Goal: Task Accomplishment & Management: Manage account settings

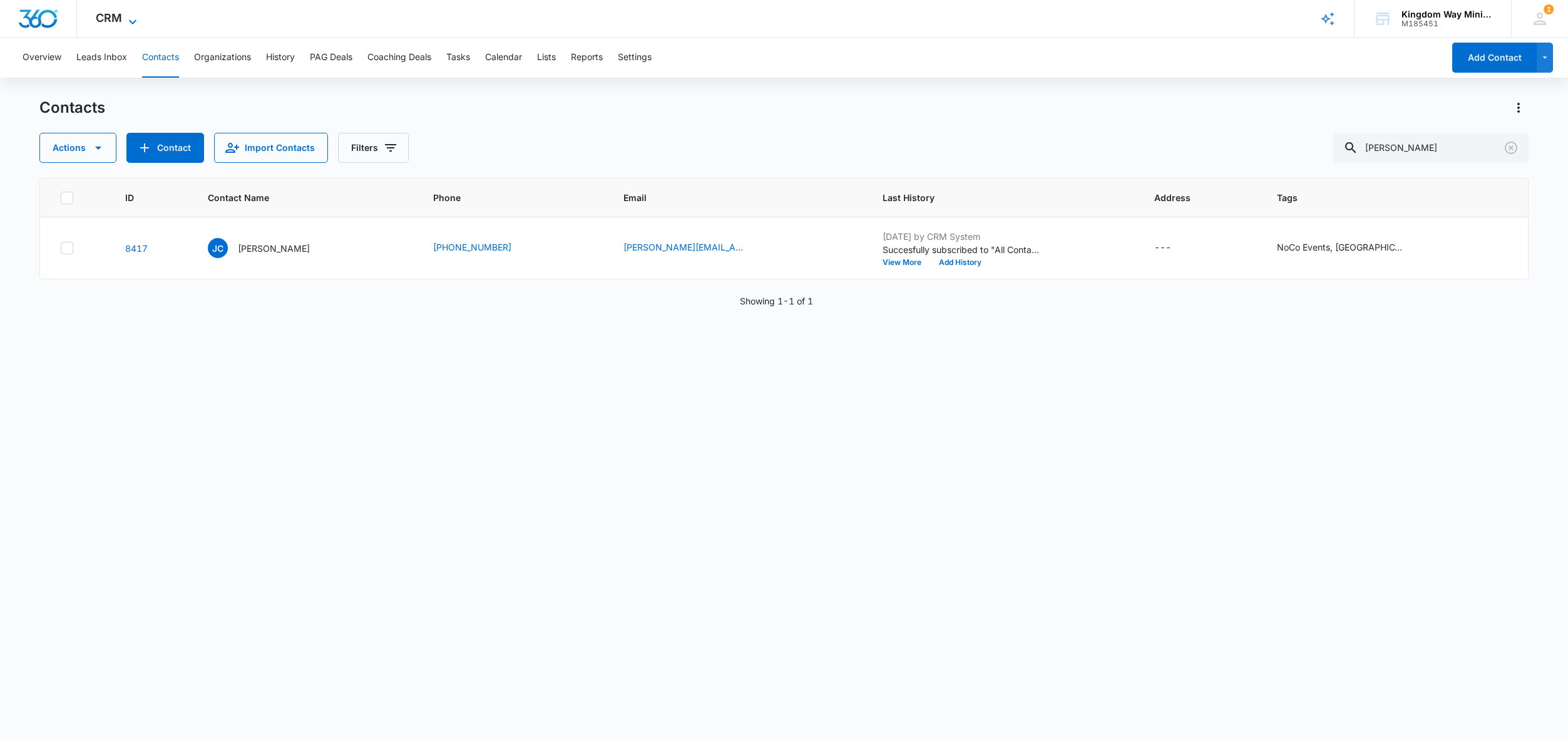
click at [115, 22] on span "CRM" at bounding box center [109, 18] width 26 height 13
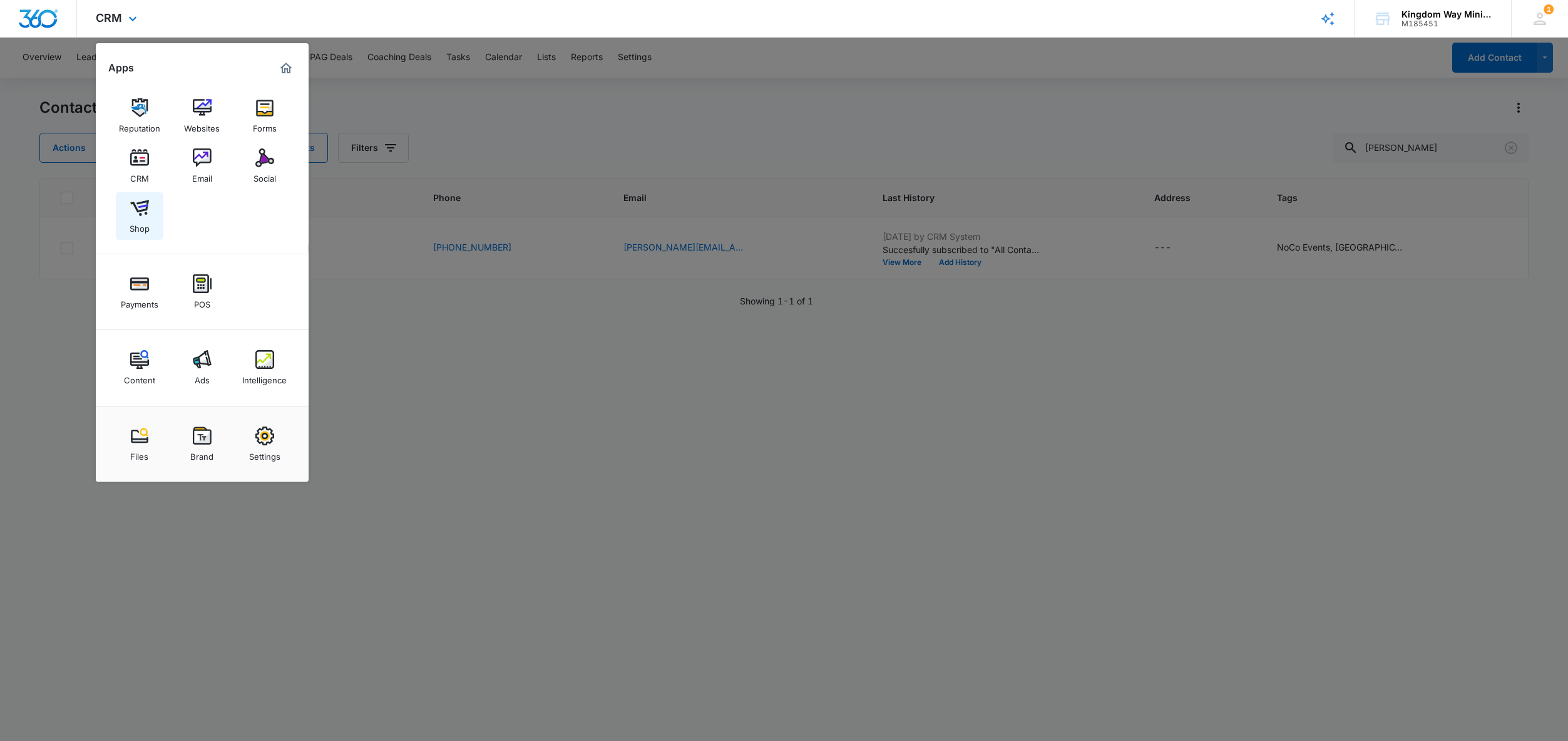
click at [143, 204] on img at bounding box center [140, 208] width 19 height 19
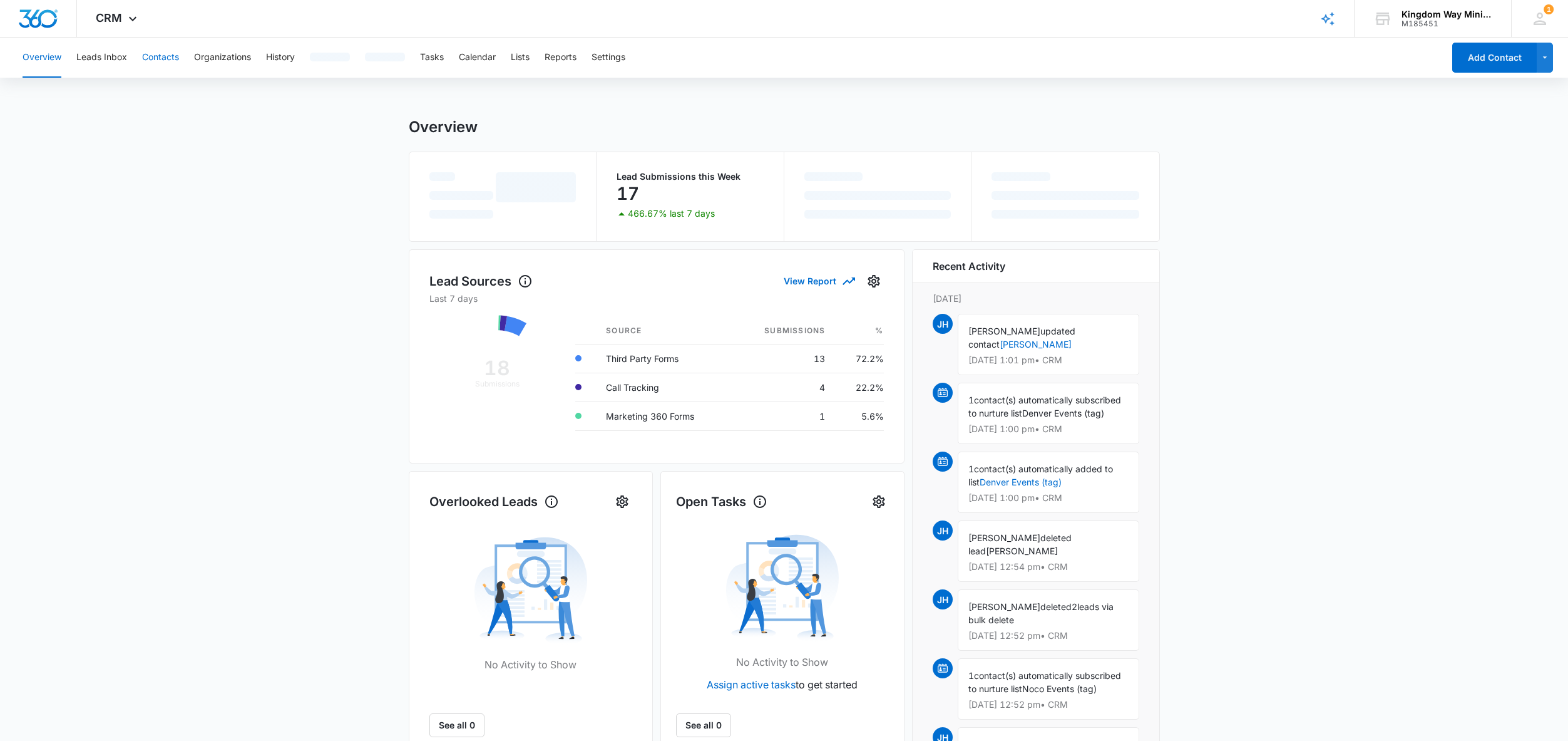
click at [165, 58] on button "Contacts" at bounding box center [161, 57] width 37 height 40
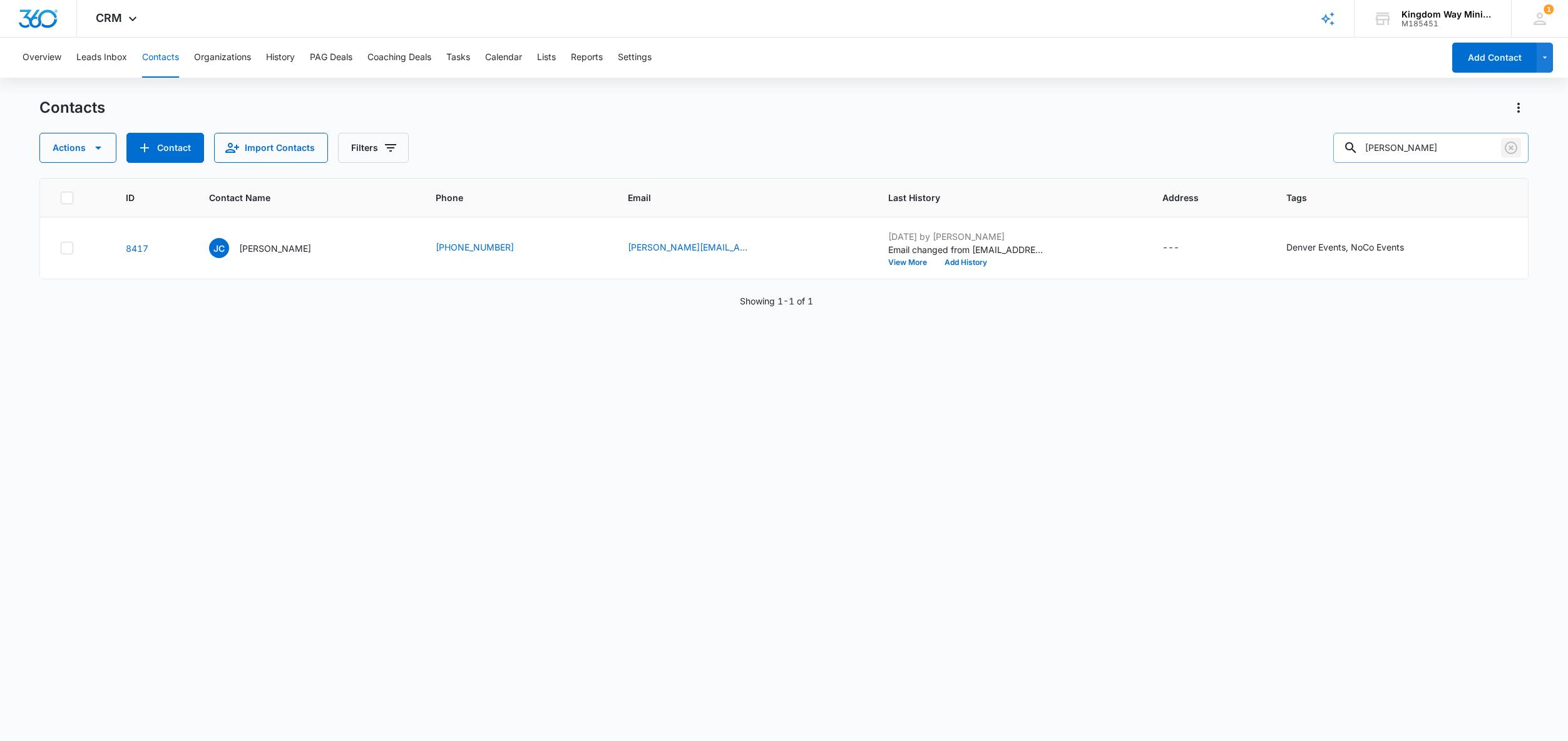
click at [1513, 145] on icon "Clear" at bounding box center [1511, 148] width 15 height 15
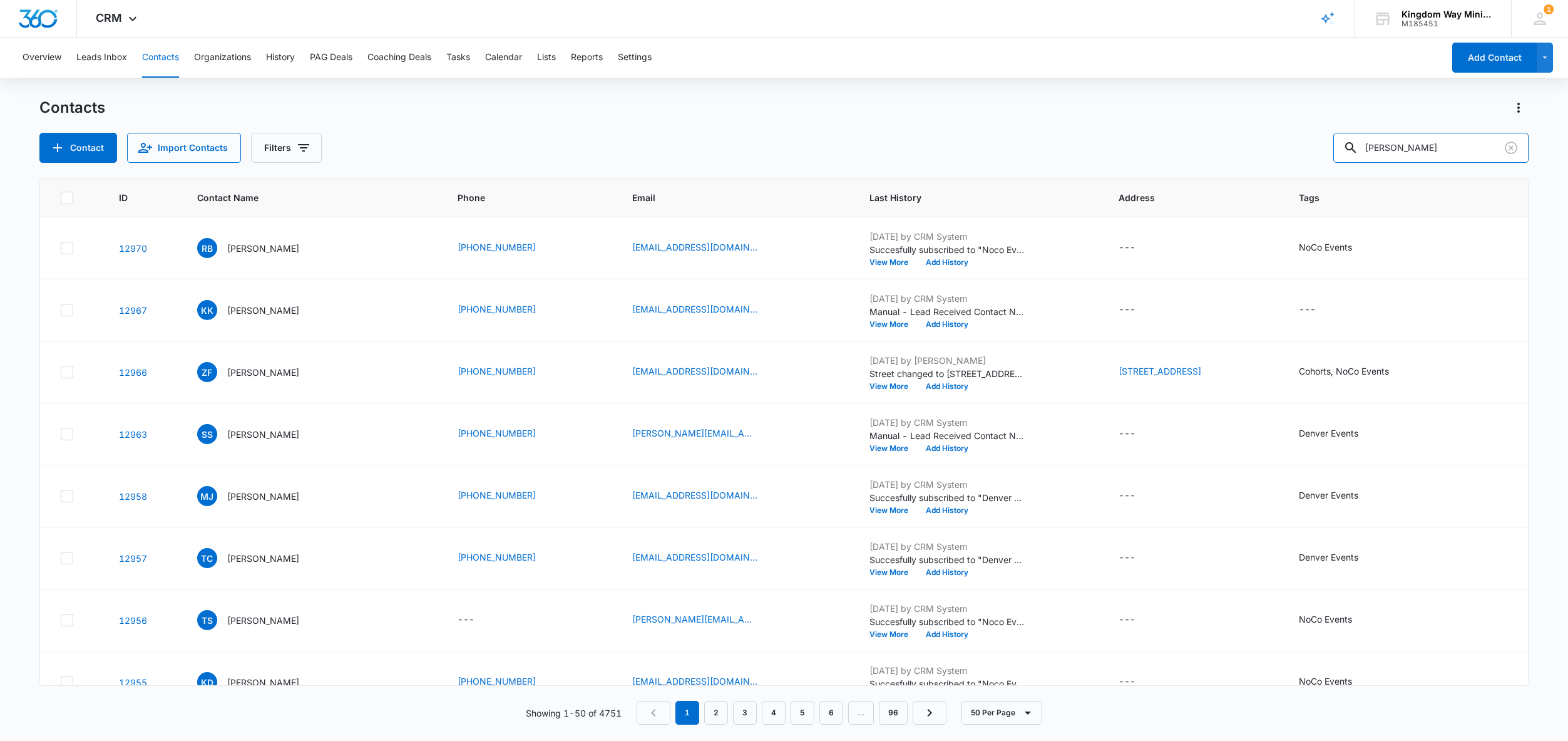
type input "[PERSON_NAME]"
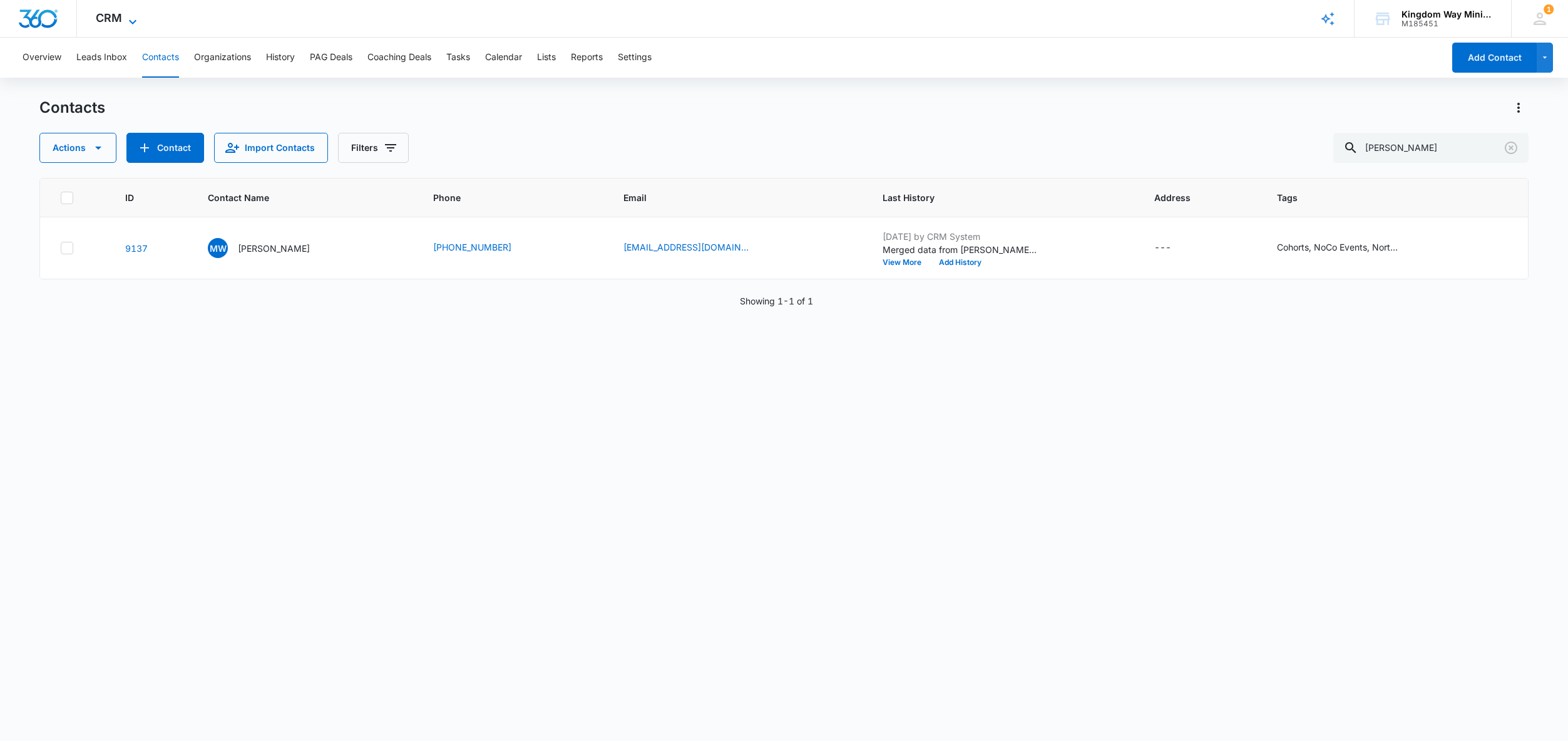
click at [102, 17] on span "CRM" at bounding box center [109, 18] width 26 height 13
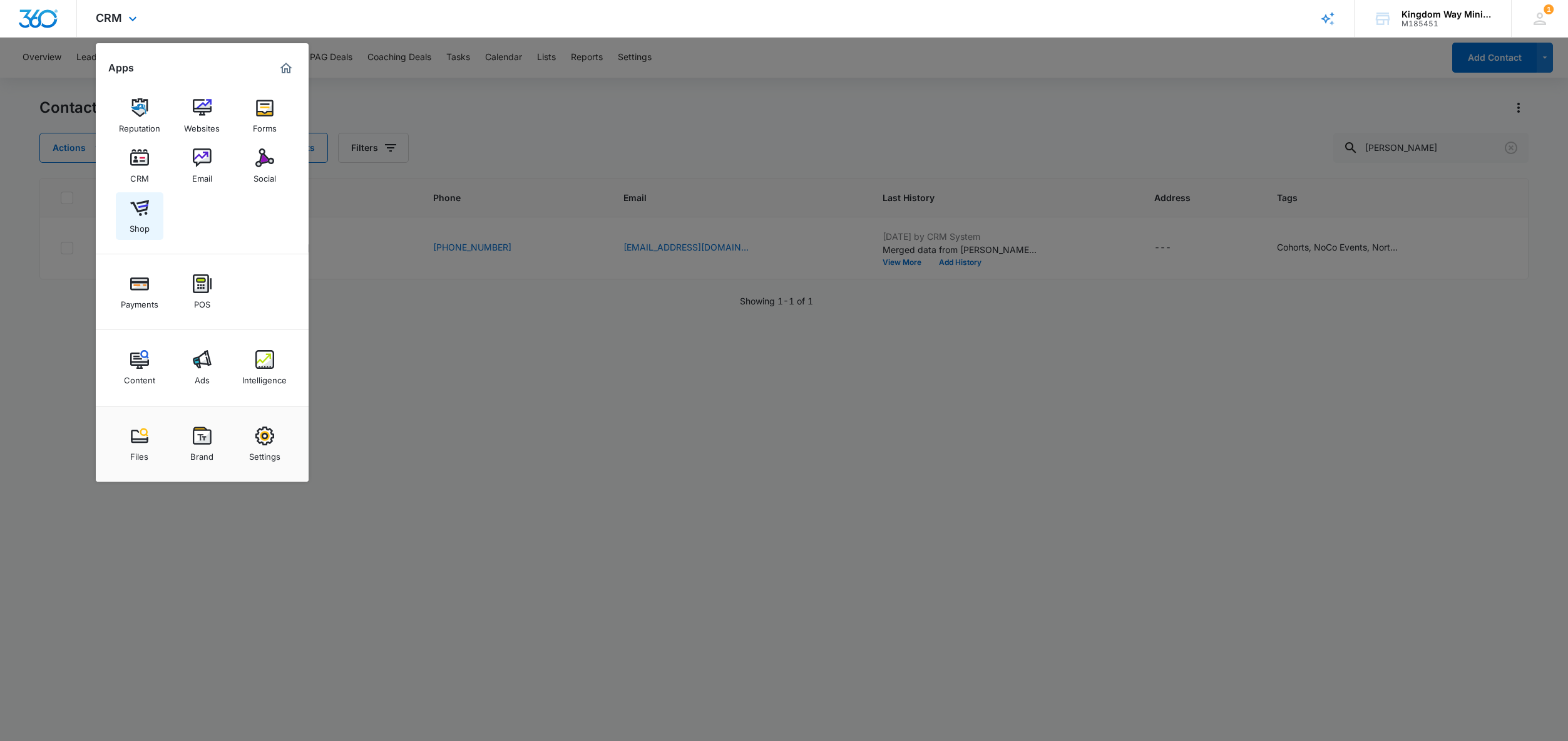
click at [140, 215] on img at bounding box center [140, 208] width 19 height 19
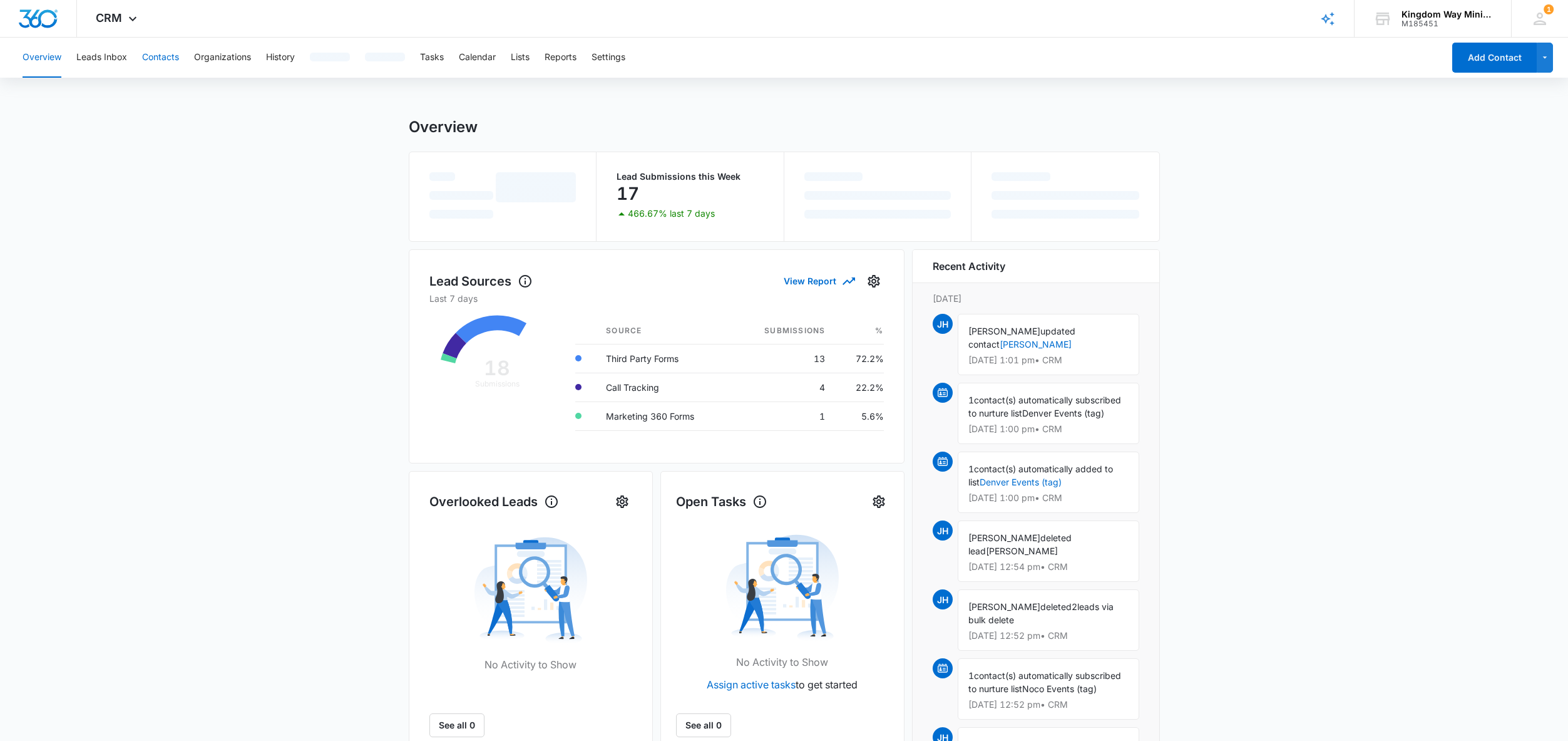
click at [152, 51] on button "Contacts" at bounding box center [161, 57] width 37 height 40
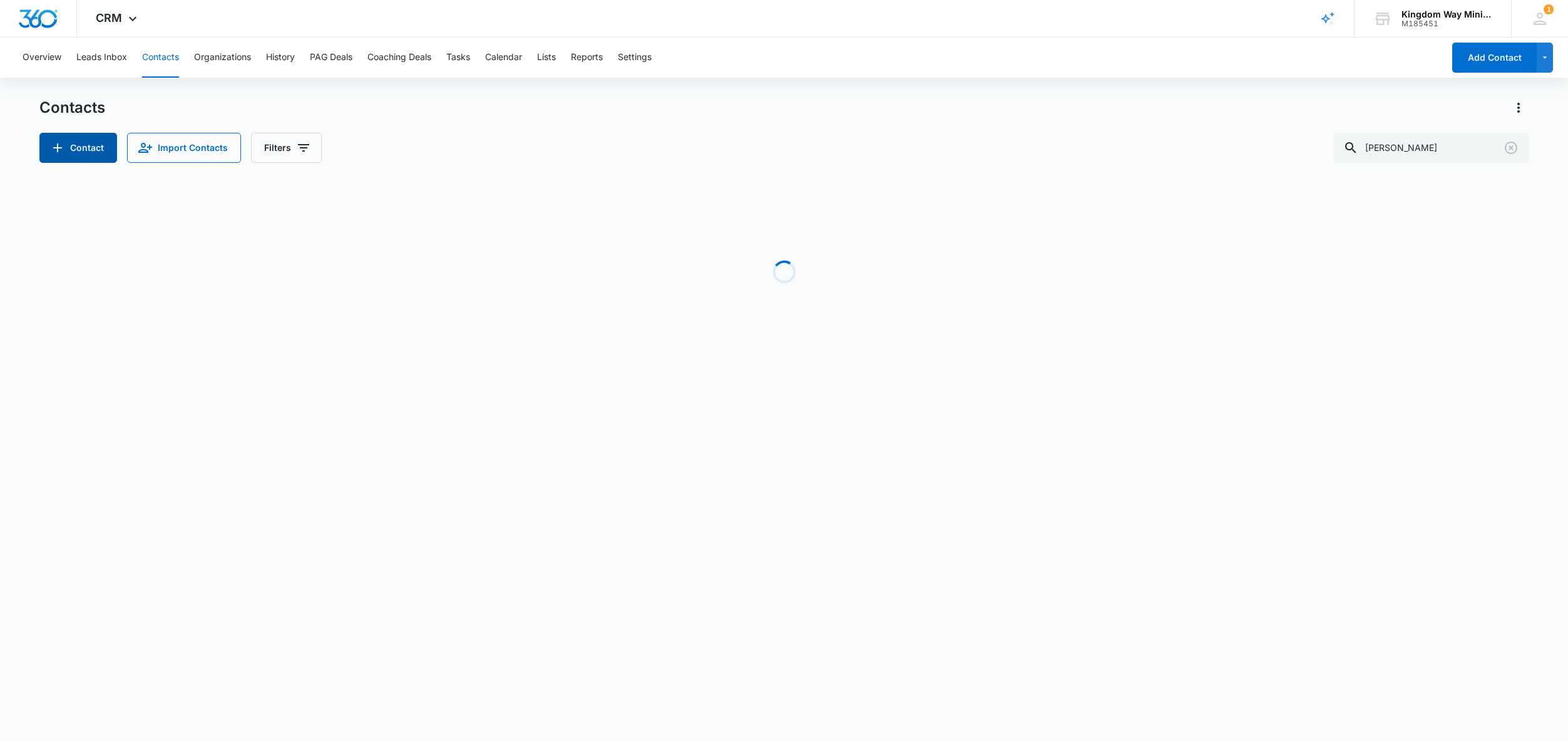
click at [62, 149] on icon "Add Contact" at bounding box center [58, 148] width 15 height 15
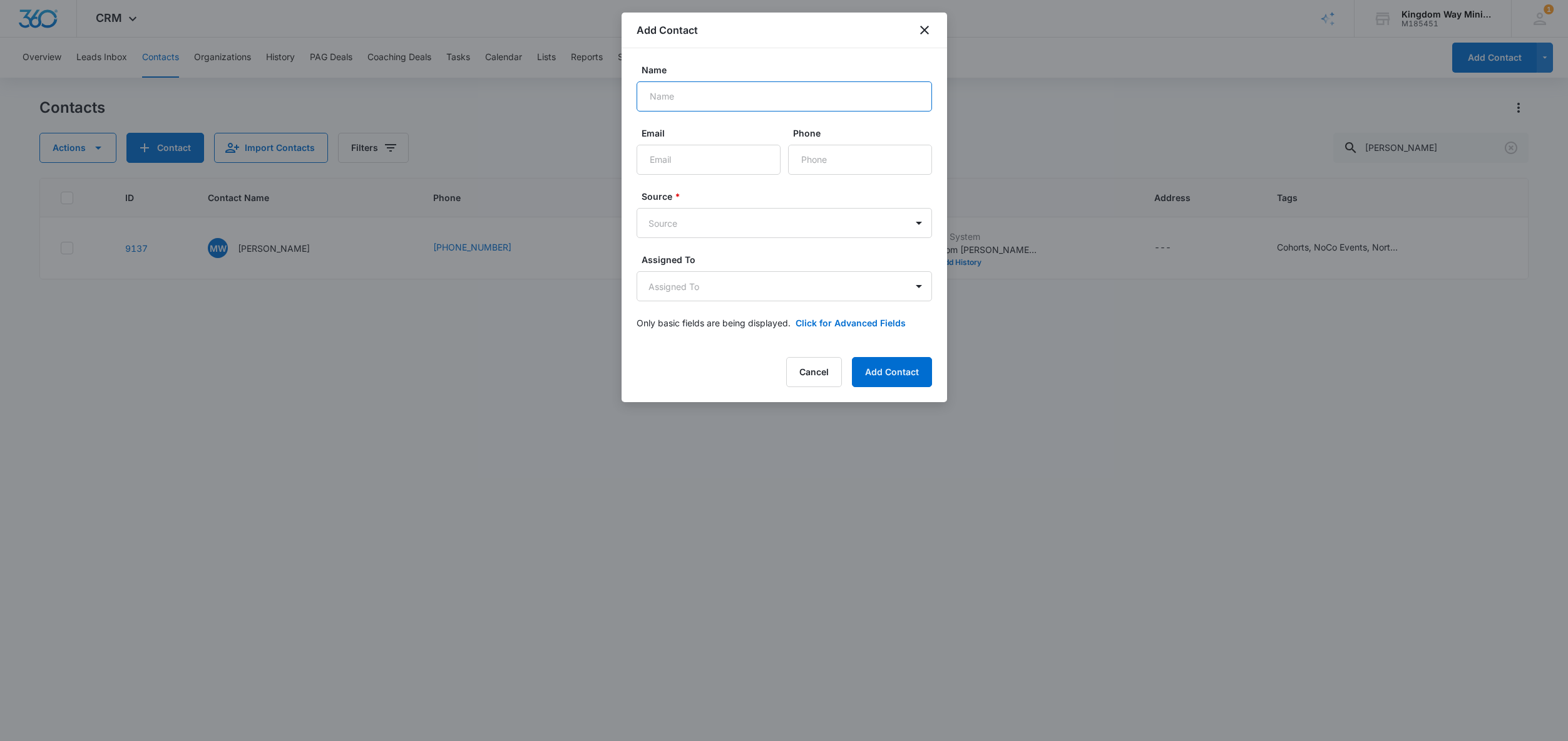
click at [714, 103] on input "Name" at bounding box center [784, 96] width 295 height 30
type input "Maritza Torres"
type input "m"
type input "a"
type input "Martizabeach@live.com"
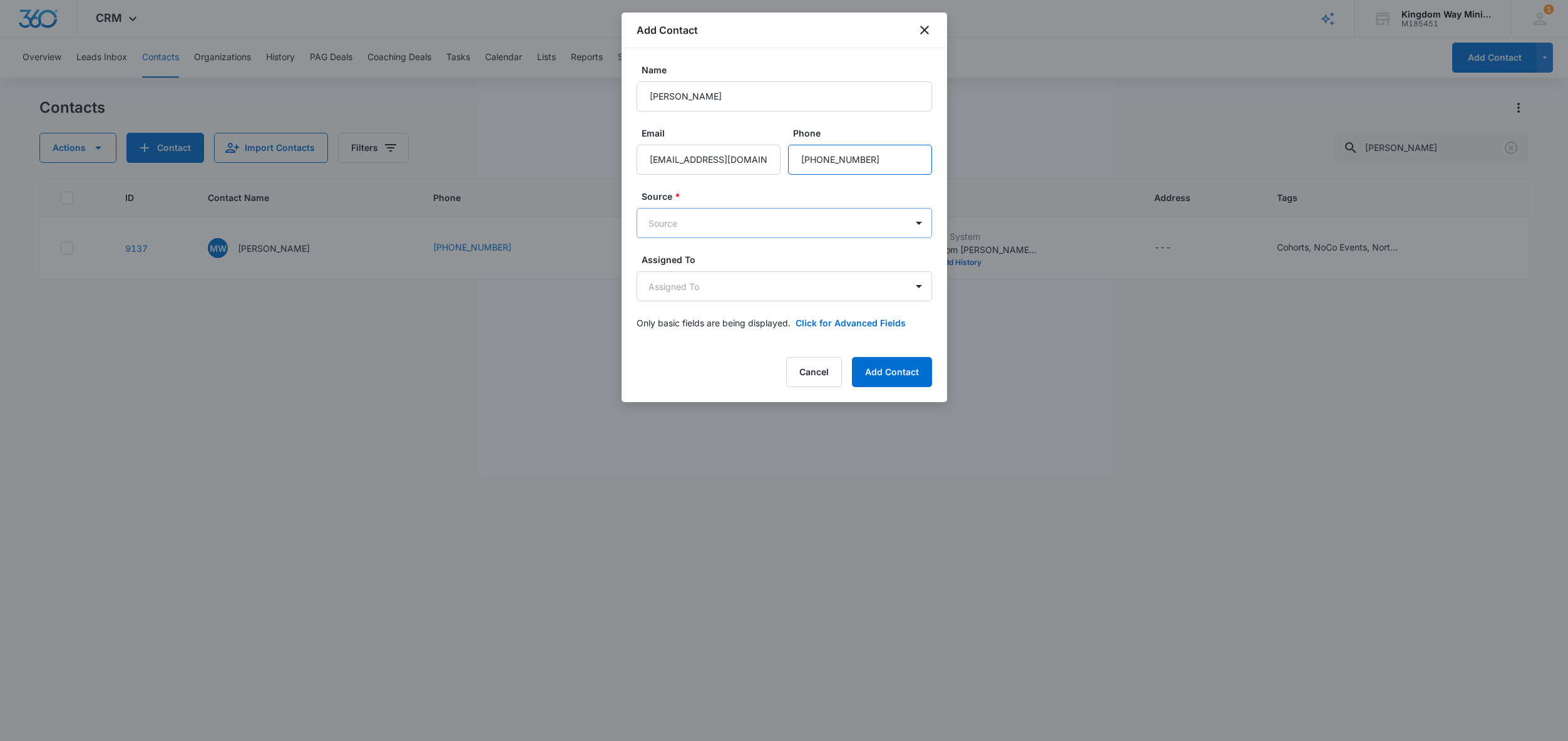
type input "(303) 325-4949"
click at [819, 219] on body "CRM Apps Reputation Websites Forms CRM Email Social Shop Payments POS Content A…" at bounding box center [784, 370] width 1568 height 741
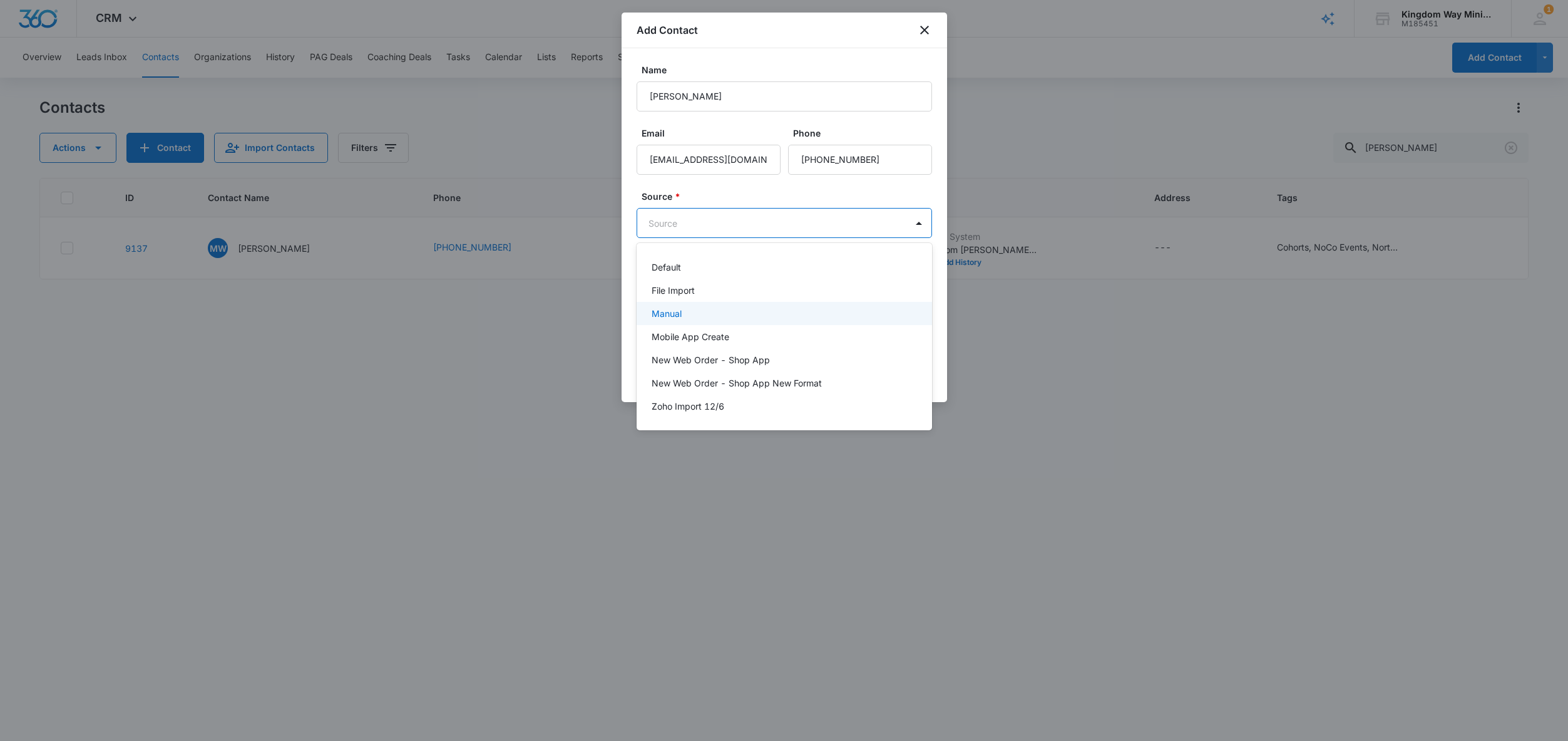
click at [682, 310] on div "Manual" at bounding box center [783, 314] width 262 height 13
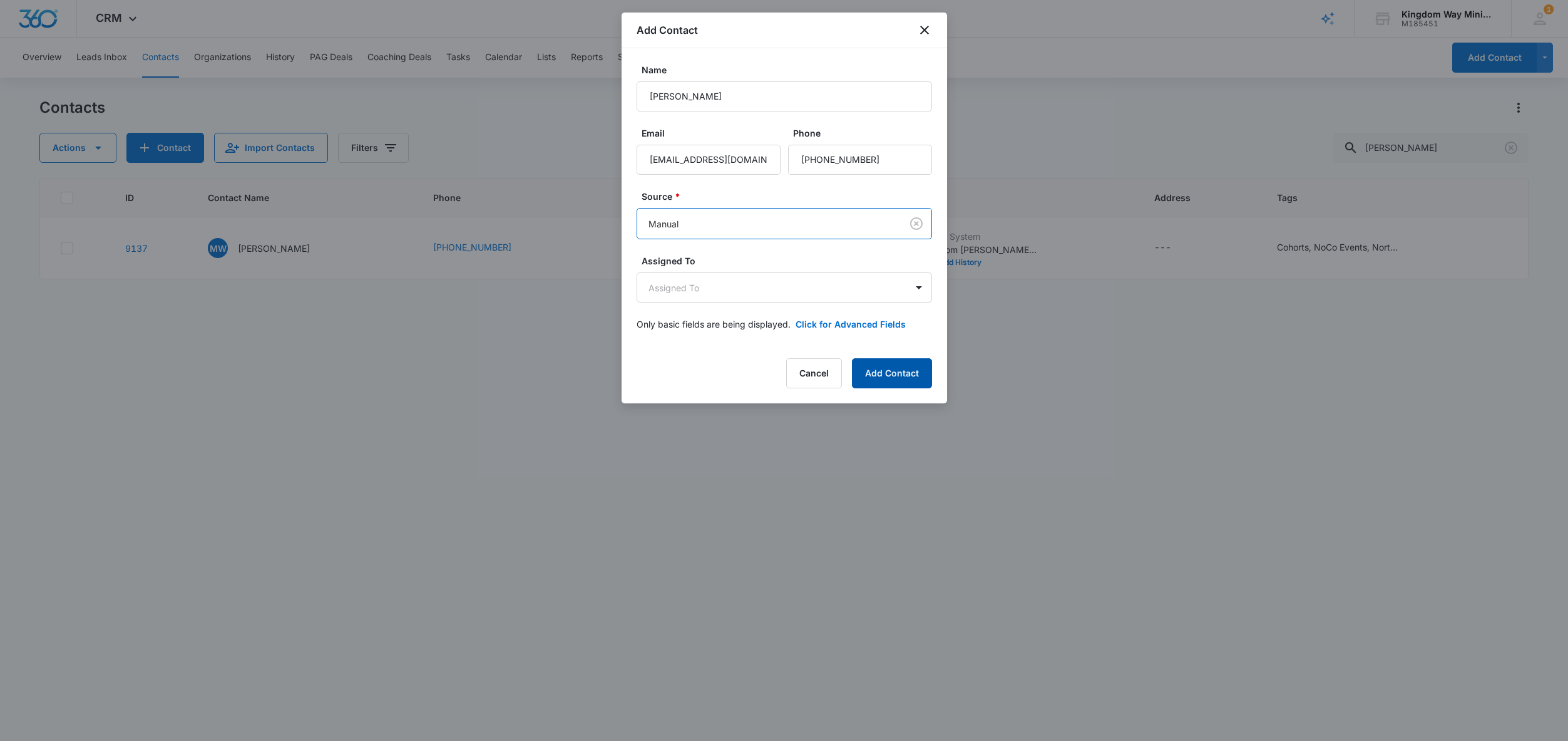
click at [893, 377] on button "Add Contact" at bounding box center [891, 373] width 80 height 30
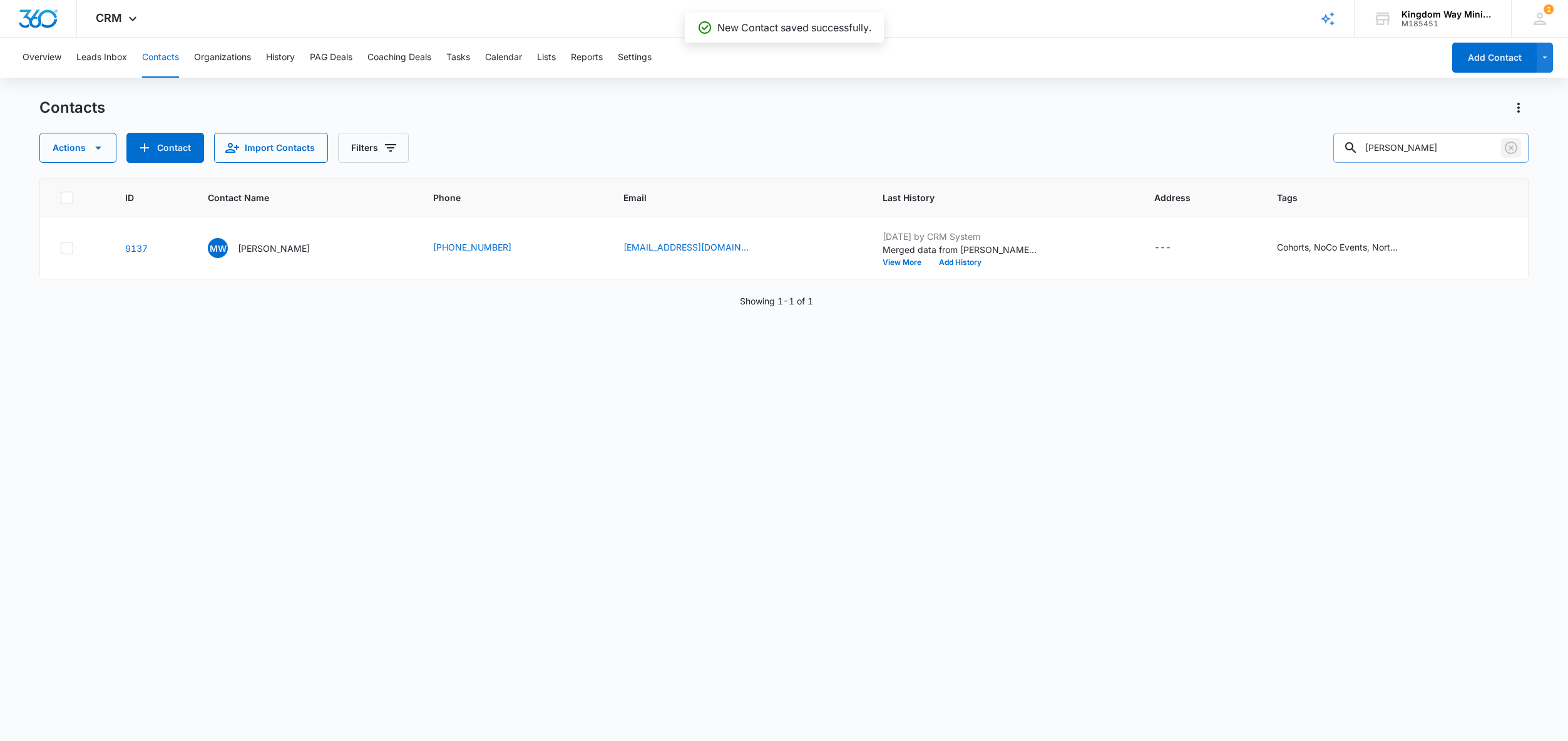
click at [1509, 148] on icon "Clear" at bounding box center [1511, 148] width 15 height 15
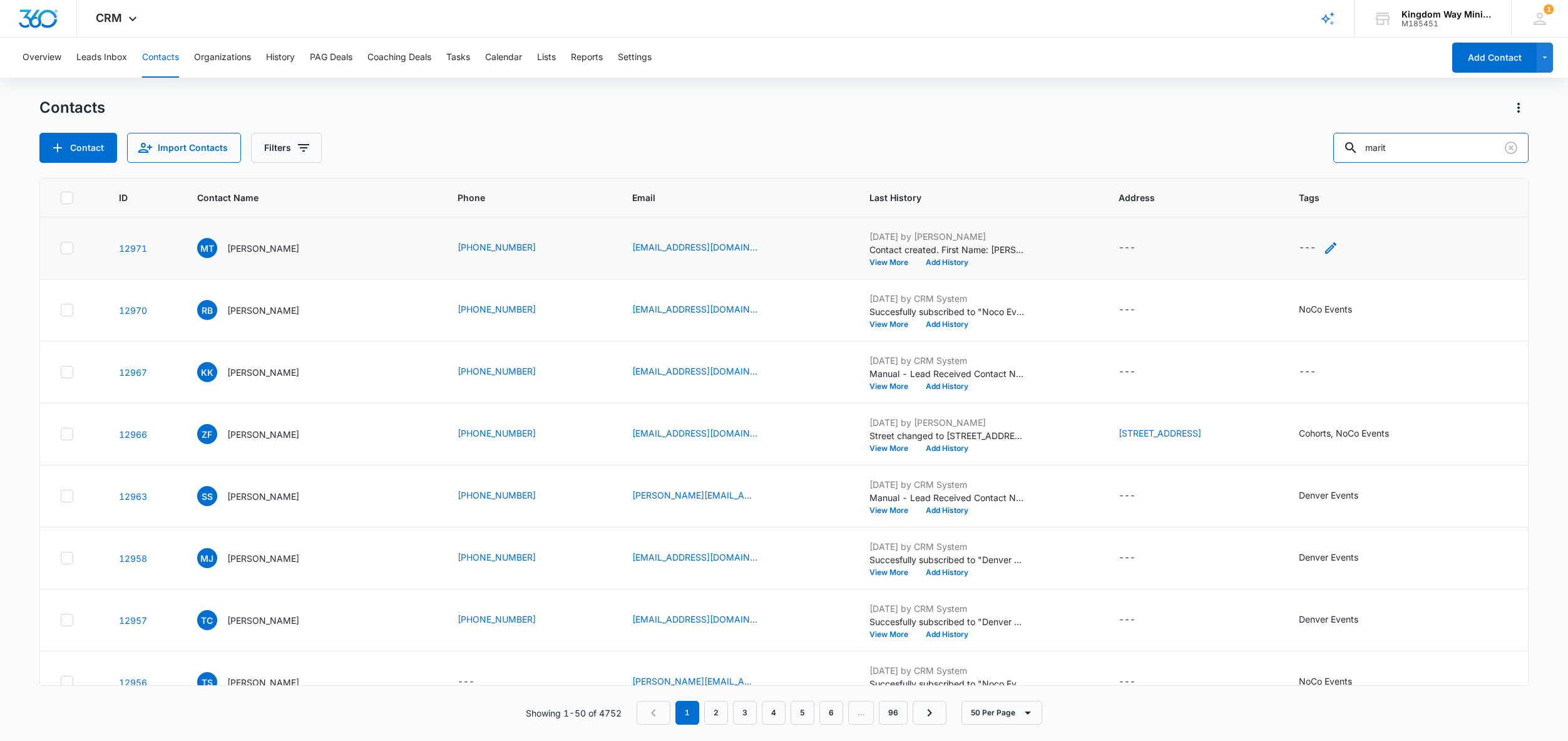
type input "marit"
click at [1338, 248] on icon "Tags - - Select to Edit Field" at bounding box center [1331, 248] width 15 height 15
click at [1309, 169] on div at bounding box center [1312, 168] width 20 height 16
type input "denver"
click at [1325, 217] on p "Denver Events" at bounding box center [1323, 219] width 37 height 26
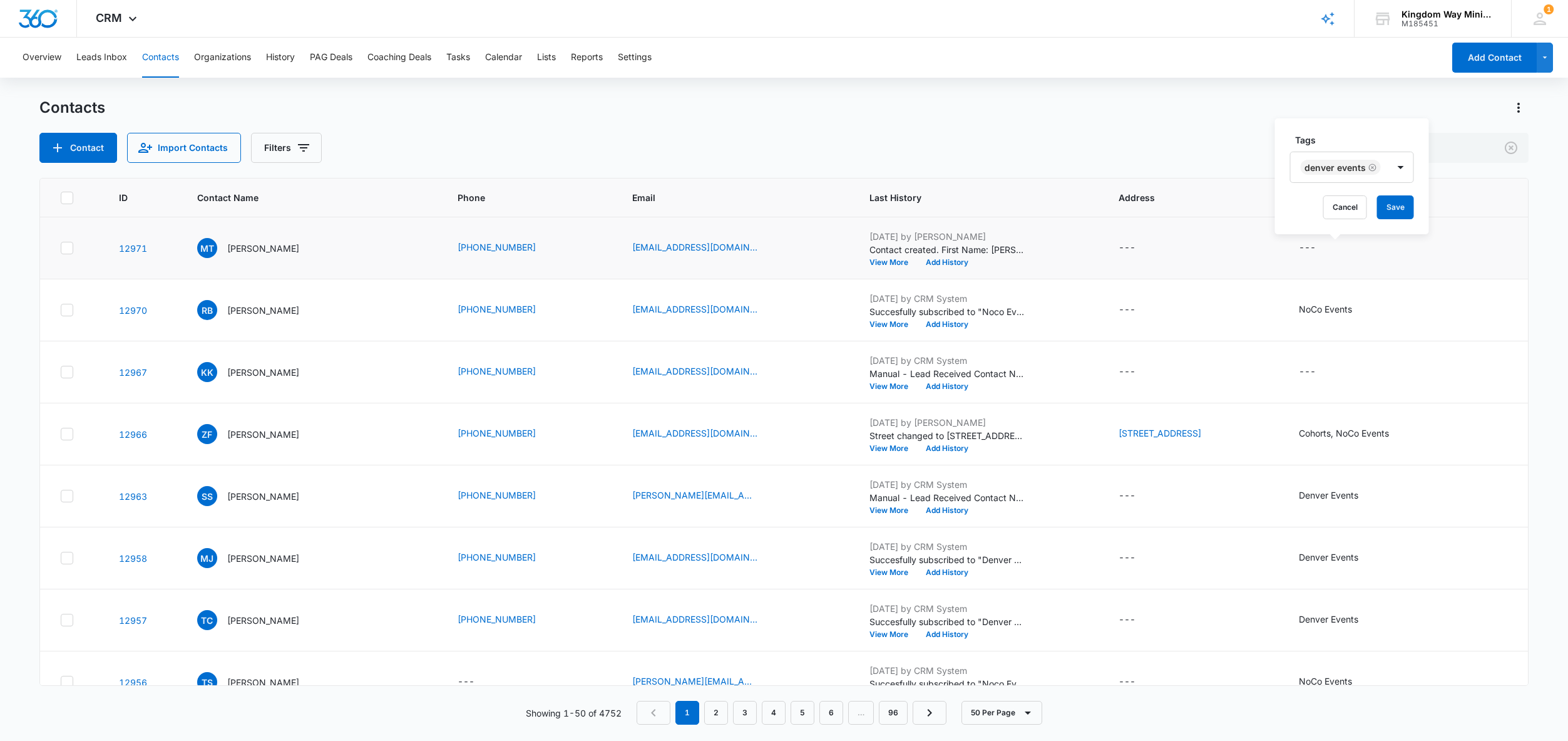
click at [1419, 186] on div "Tags Denver Events Cancel Save" at bounding box center [1351, 176] width 154 height 115
click at [1392, 210] on button "Save" at bounding box center [1396, 208] width 37 height 24
click at [73, 150] on button "Contact" at bounding box center [77, 148] width 77 height 30
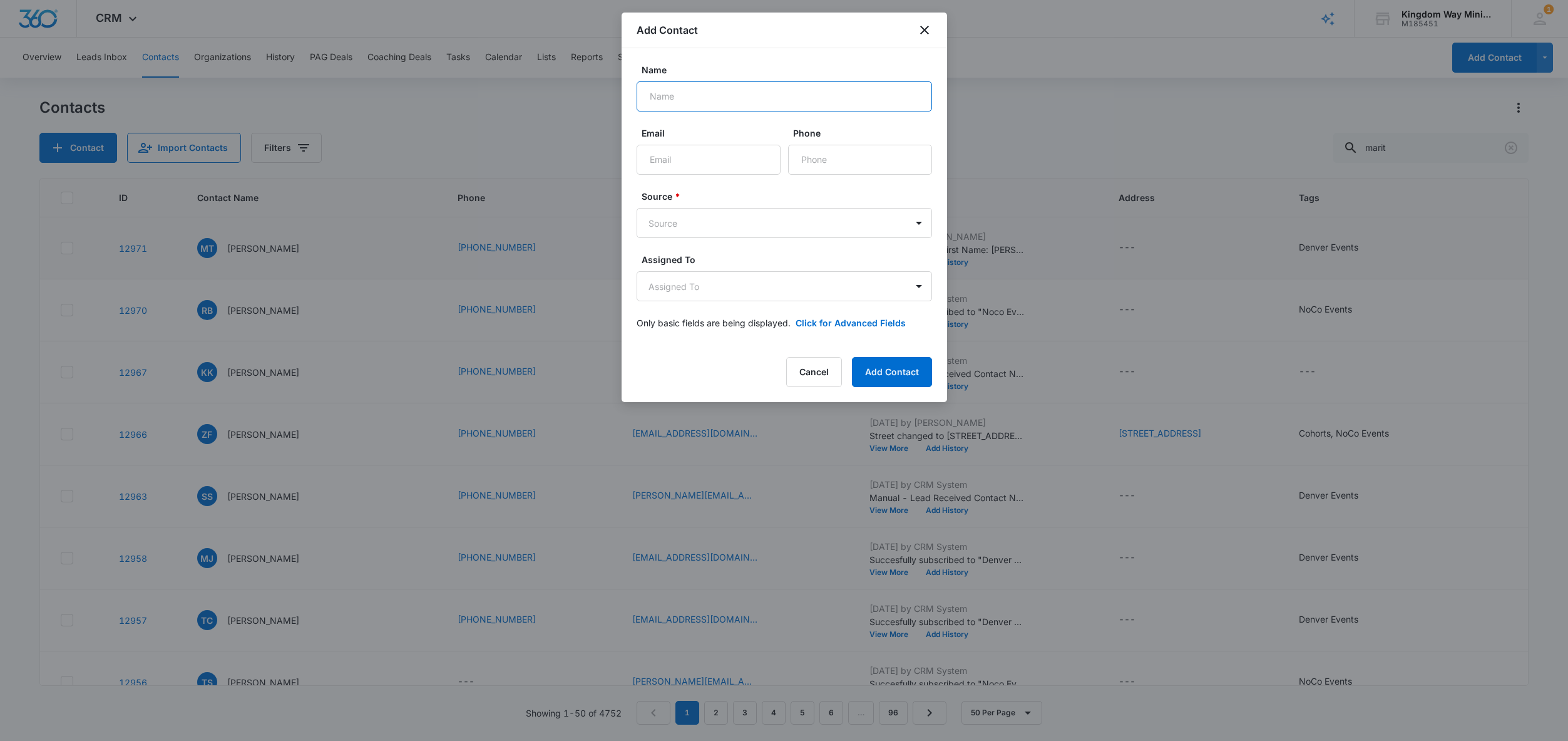
click at [664, 102] on input "Name" at bounding box center [784, 96] width 295 height 30
type input "Denny Ying"
type input "dennyying@eragroup.com"
type input "(916) 678-2933"
type input "m"
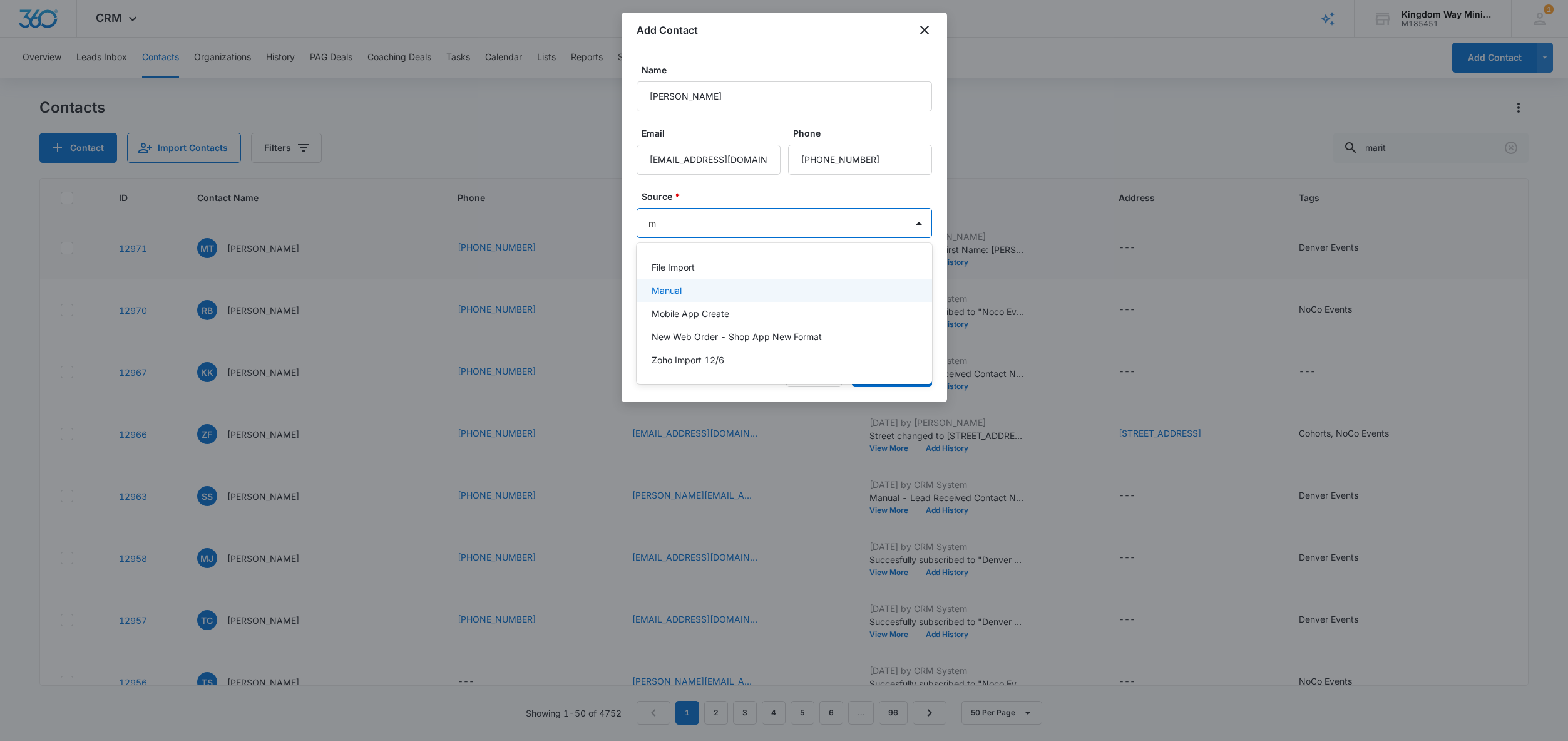
click at [668, 293] on p "Manual" at bounding box center [666, 290] width 30 height 13
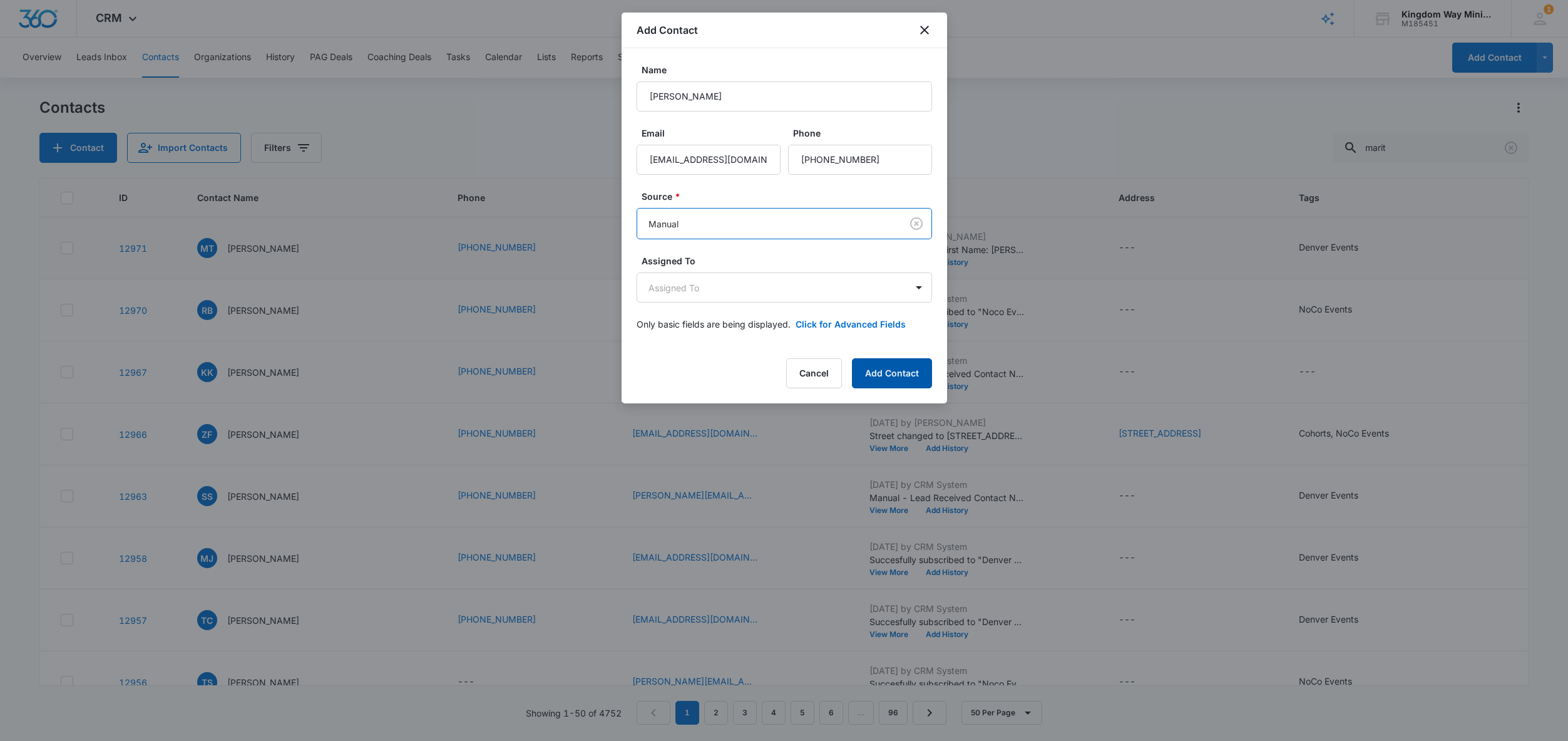
click at [892, 382] on button "Add Contact" at bounding box center [891, 373] width 80 height 30
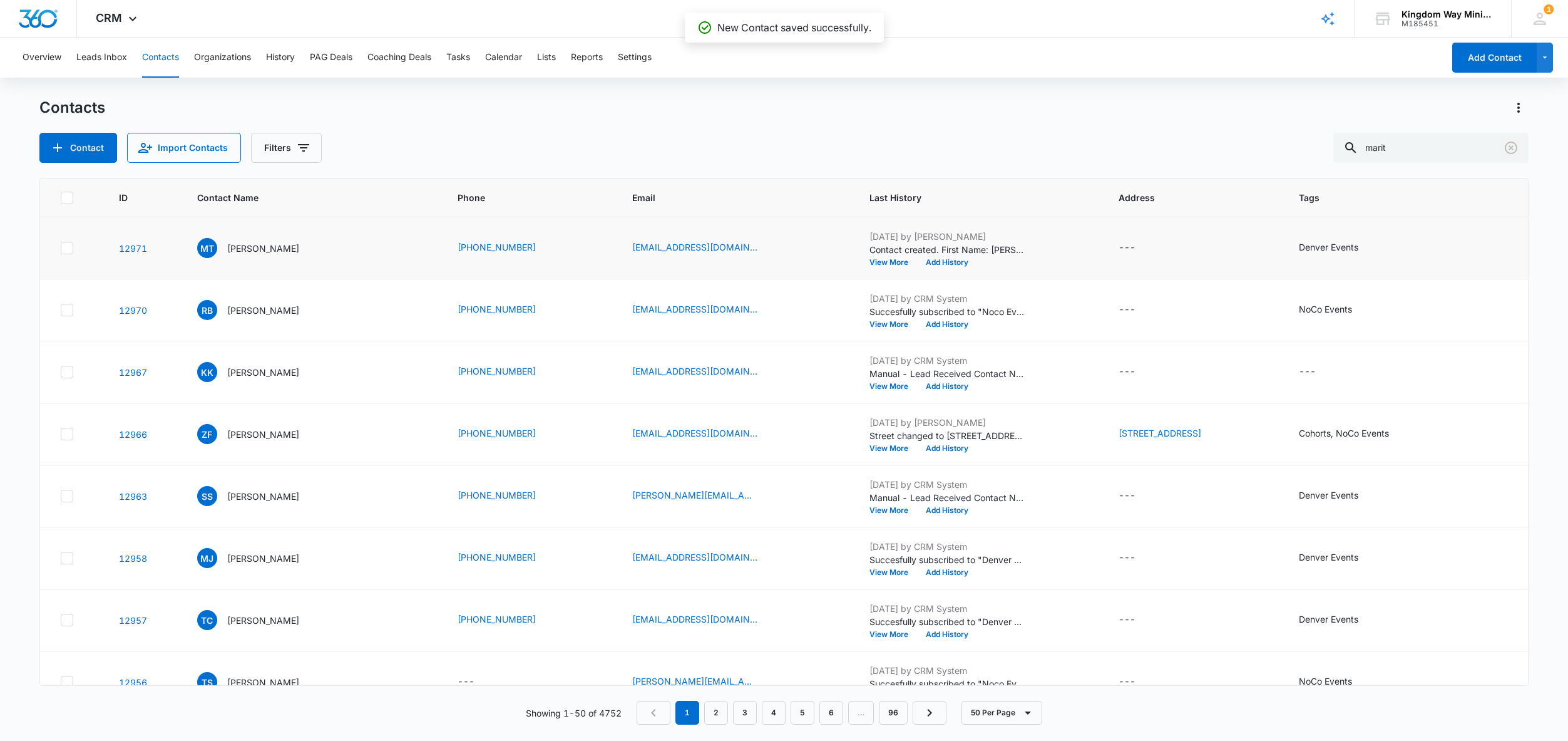
click at [1513, 150] on icon "Clear" at bounding box center [1511, 148] width 15 height 15
type input "denny"
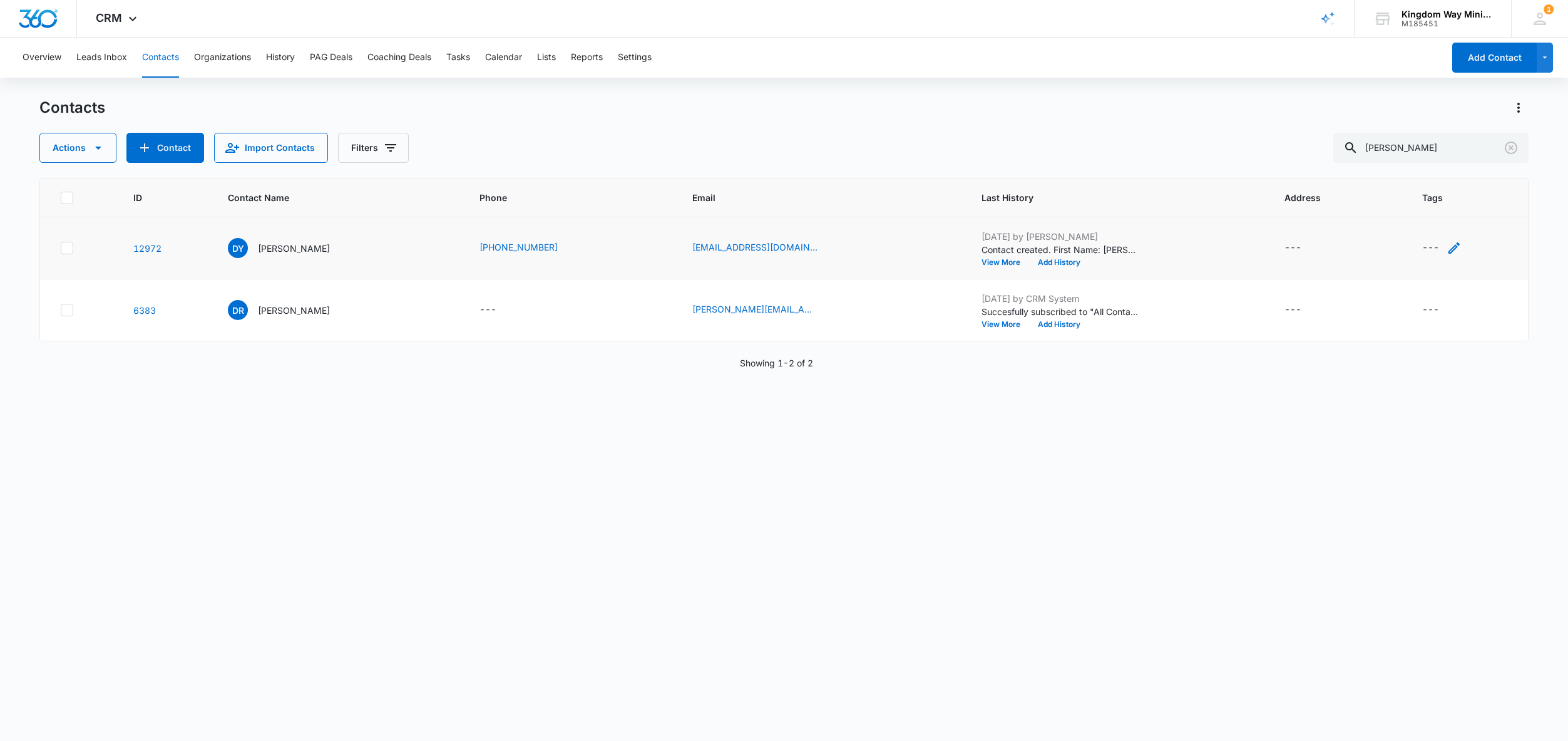
click at [1453, 246] on icon "Tags - - Select to Edit Field" at bounding box center [1454, 248] width 15 height 15
click at [1414, 166] on div at bounding box center [1414, 168] width 20 height 16
type input "den"
click at [1421, 224] on p "Denver Events" at bounding box center [1419, 219] width 24 height 26
click at [1521, 181] on div "Tags option Denver Events, selected. Denver Events selected, 1 of 2. Use Up and…" at bounding box center [1454, 176] width 154 height 115
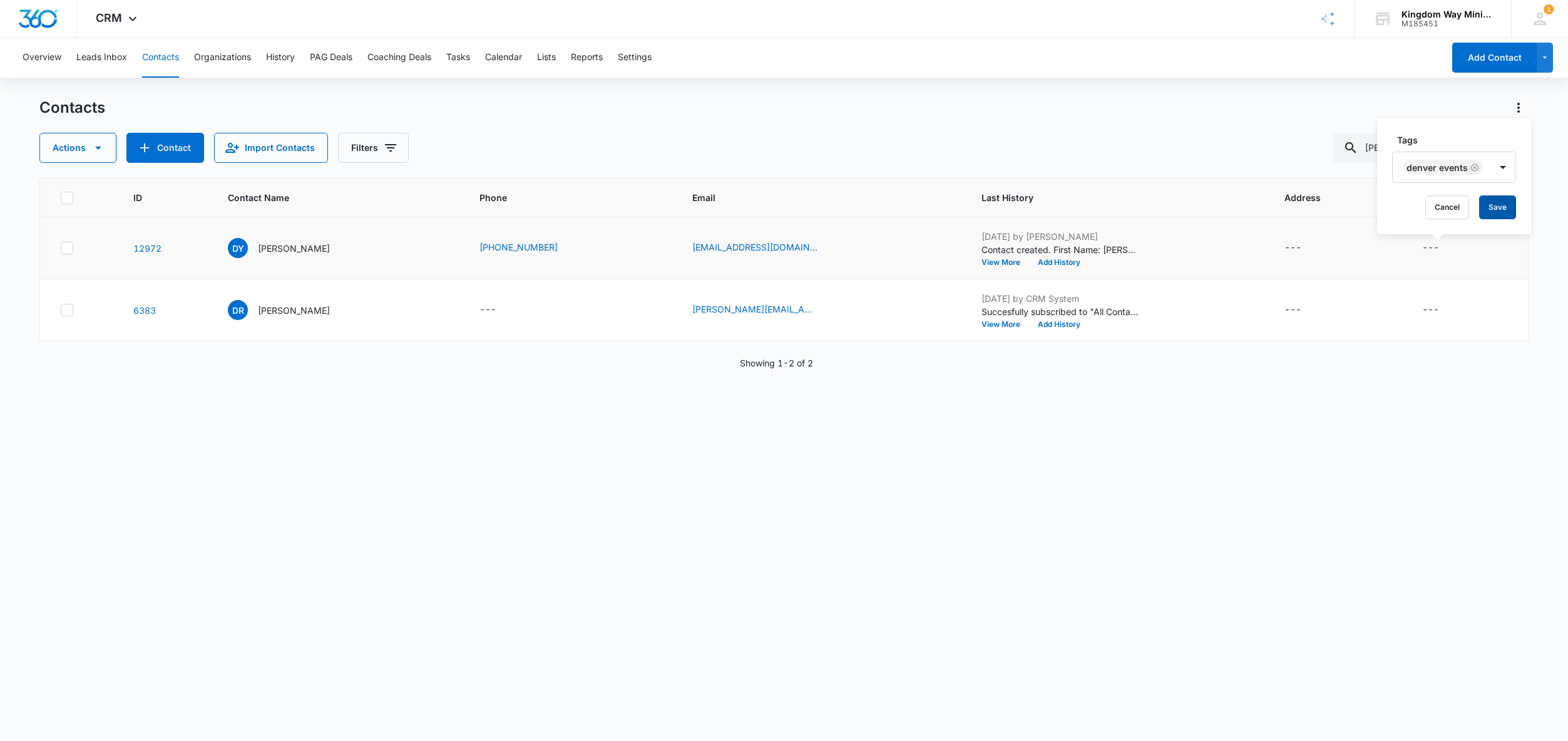
click at [1494, 207] on button "Save" at bounding box center [1497, 208] width 37 height 24
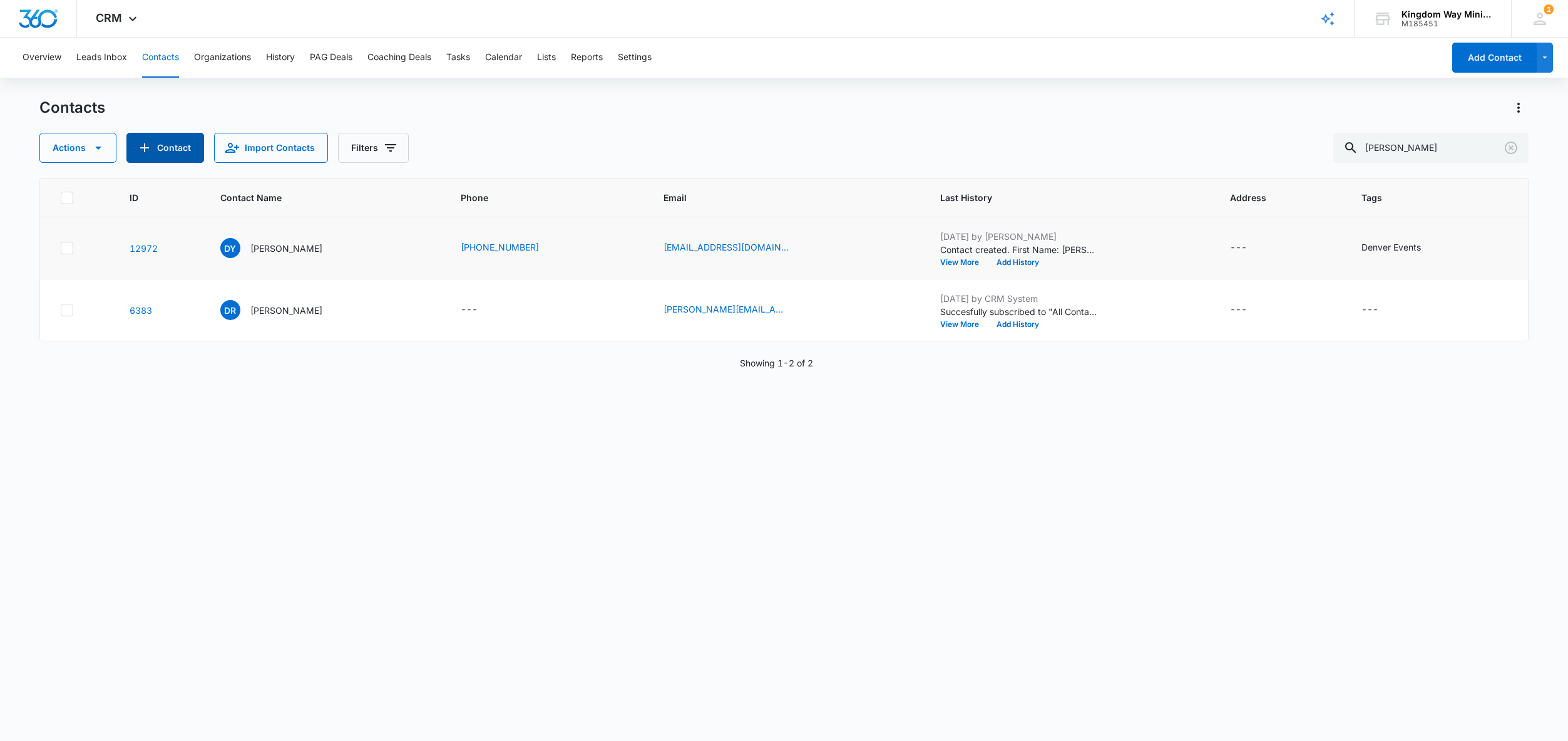
click at [158, 155] on button "Contact" at bounding box center [165, 148] width 77 height 30
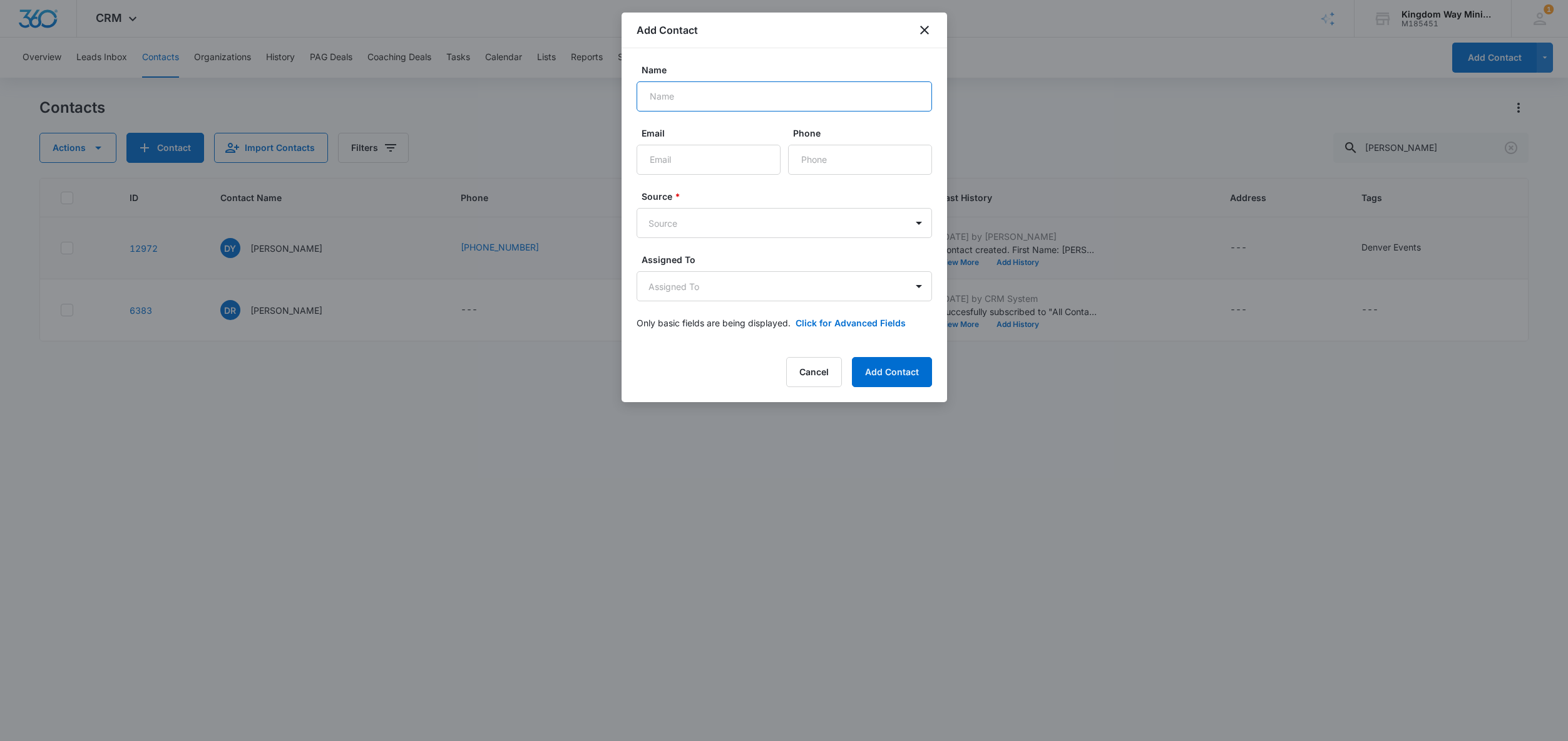
click at [670, 97] on input "Name" at bounding box center [784, 96] width 295 height 30
type input "Keith Peterson"
type input "keith@hearttransformation.org"
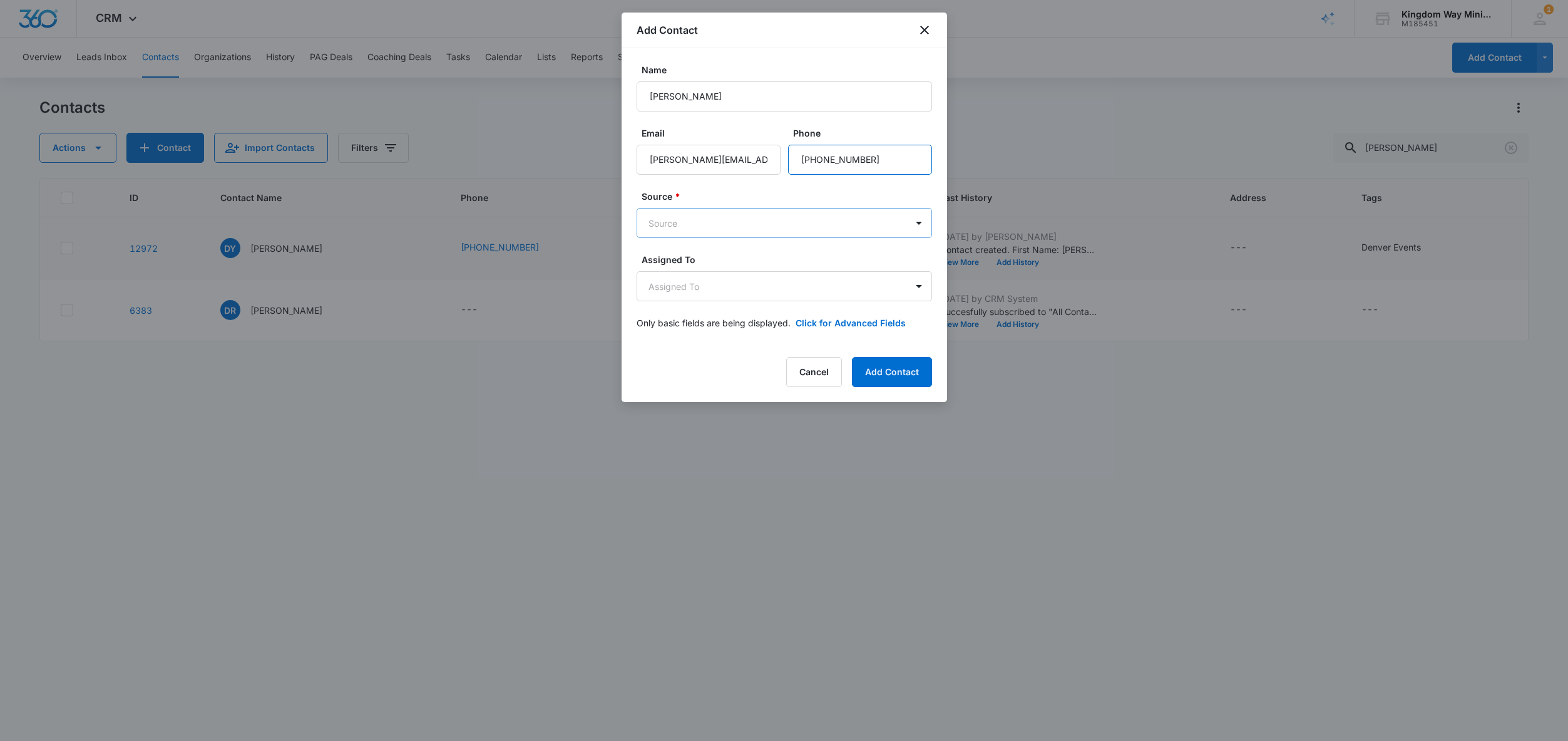
type input "(719) 649-1572"
click at [704, 216] on body "CRM Apps Reputation Websites Forms CRM Email Social Shop Payments POS Content A…" at bounding box center [784, 370] width 1568 height 741
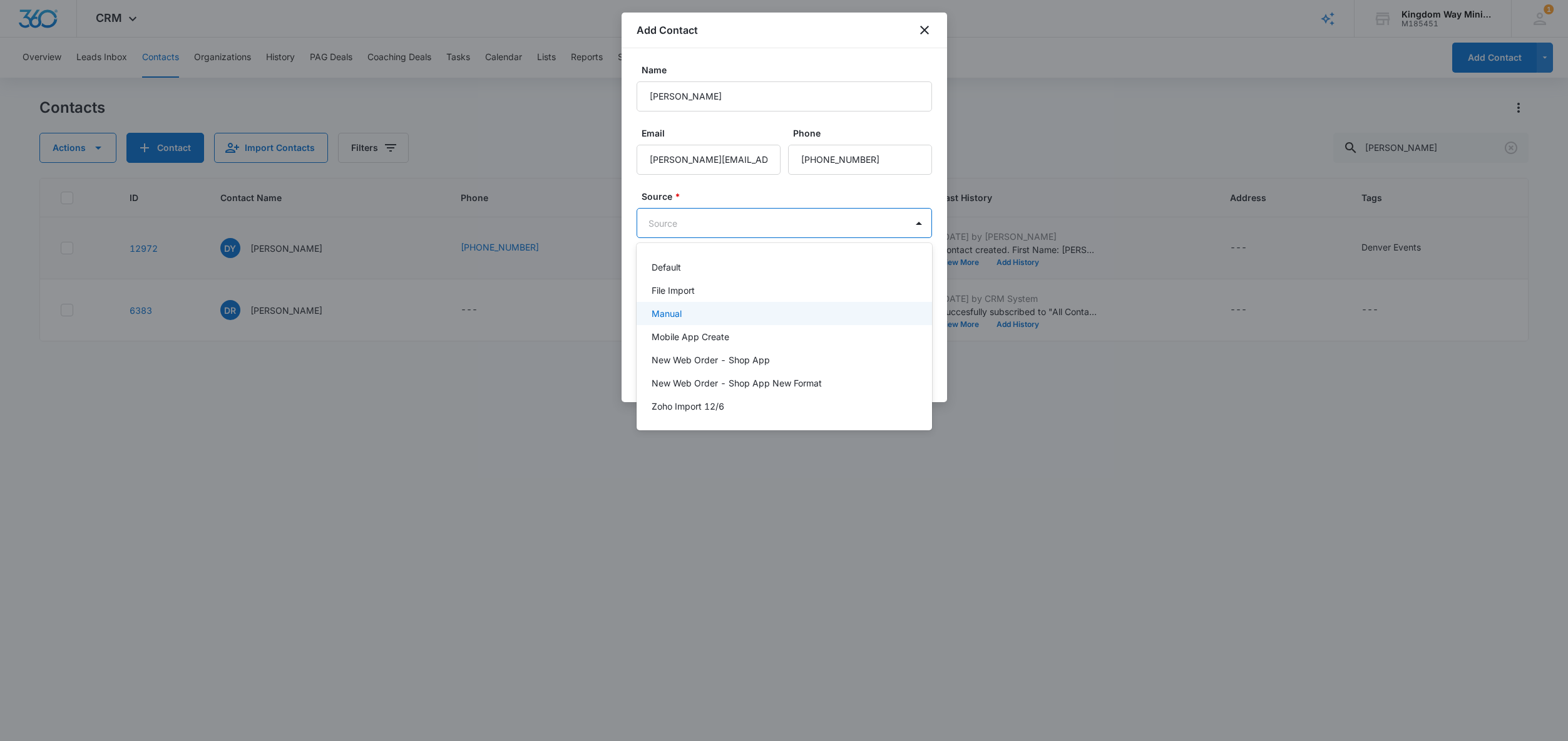
click at [683, 311] on div "Manual" at bounding box center [783, 314] width 262 height 13
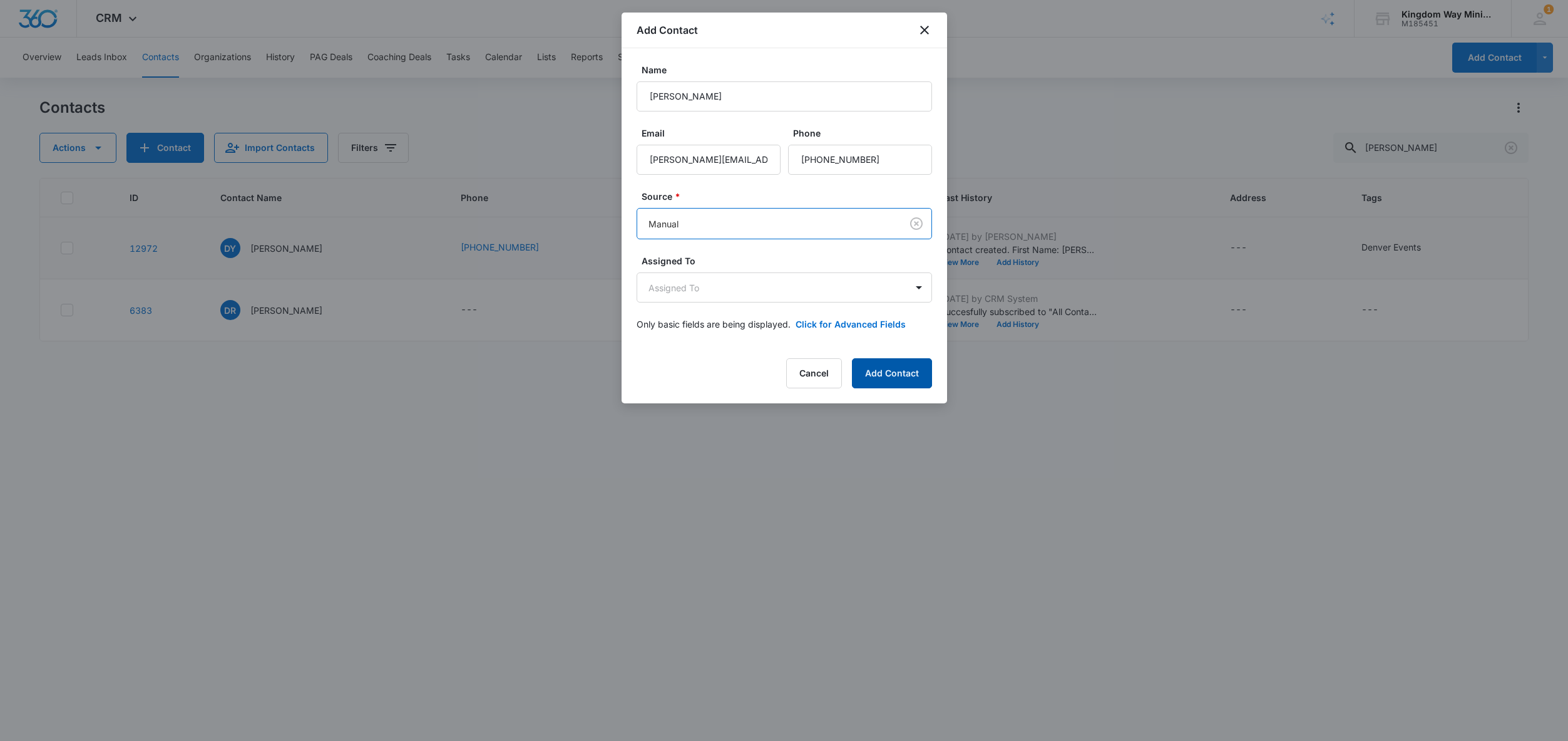
click at [879, 374] on button "Add Contact" at bounding box center [891, 373] width 80 height 30
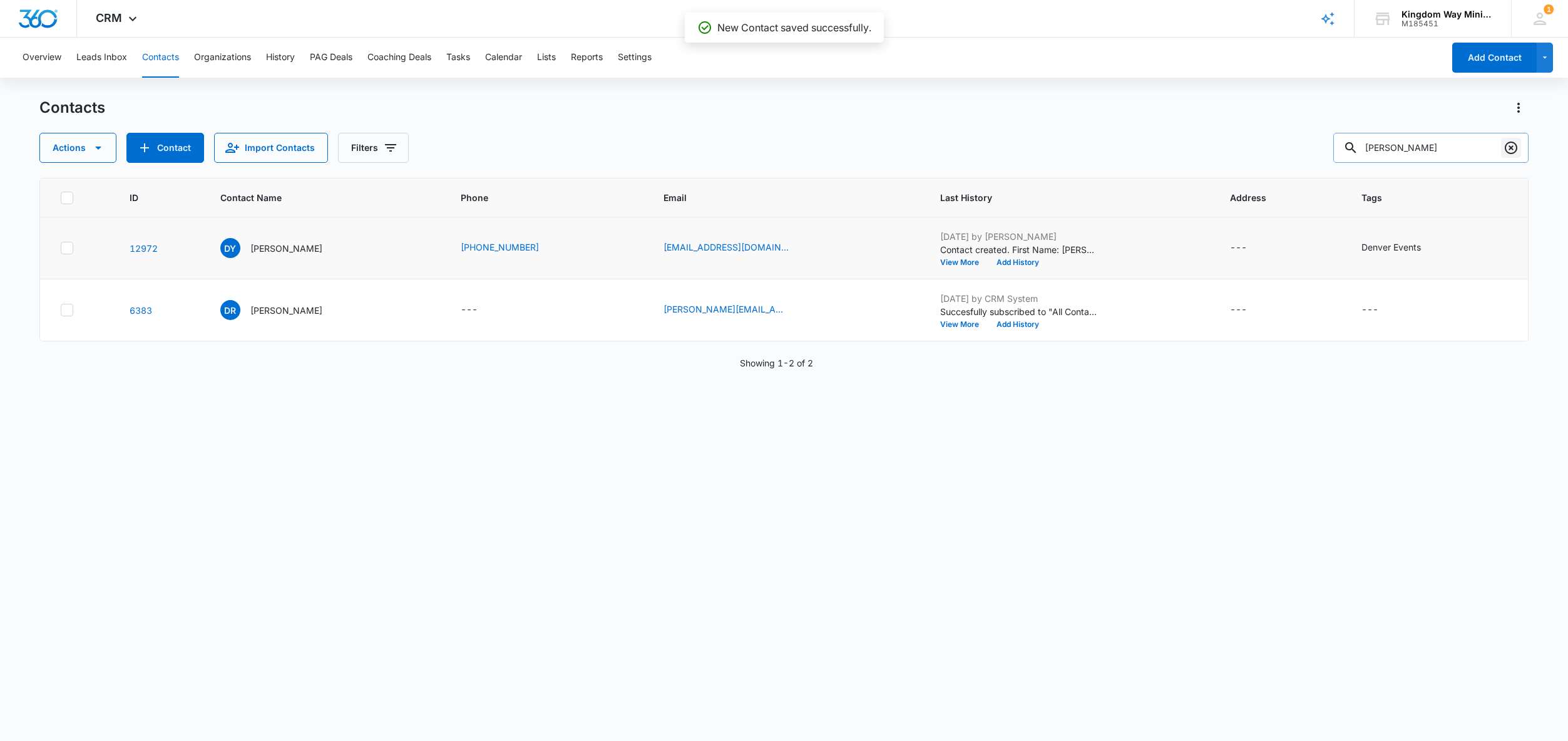
click at [1506, 149] on icon "Clear" at bounding box center [1511, 148] width 15 height 15
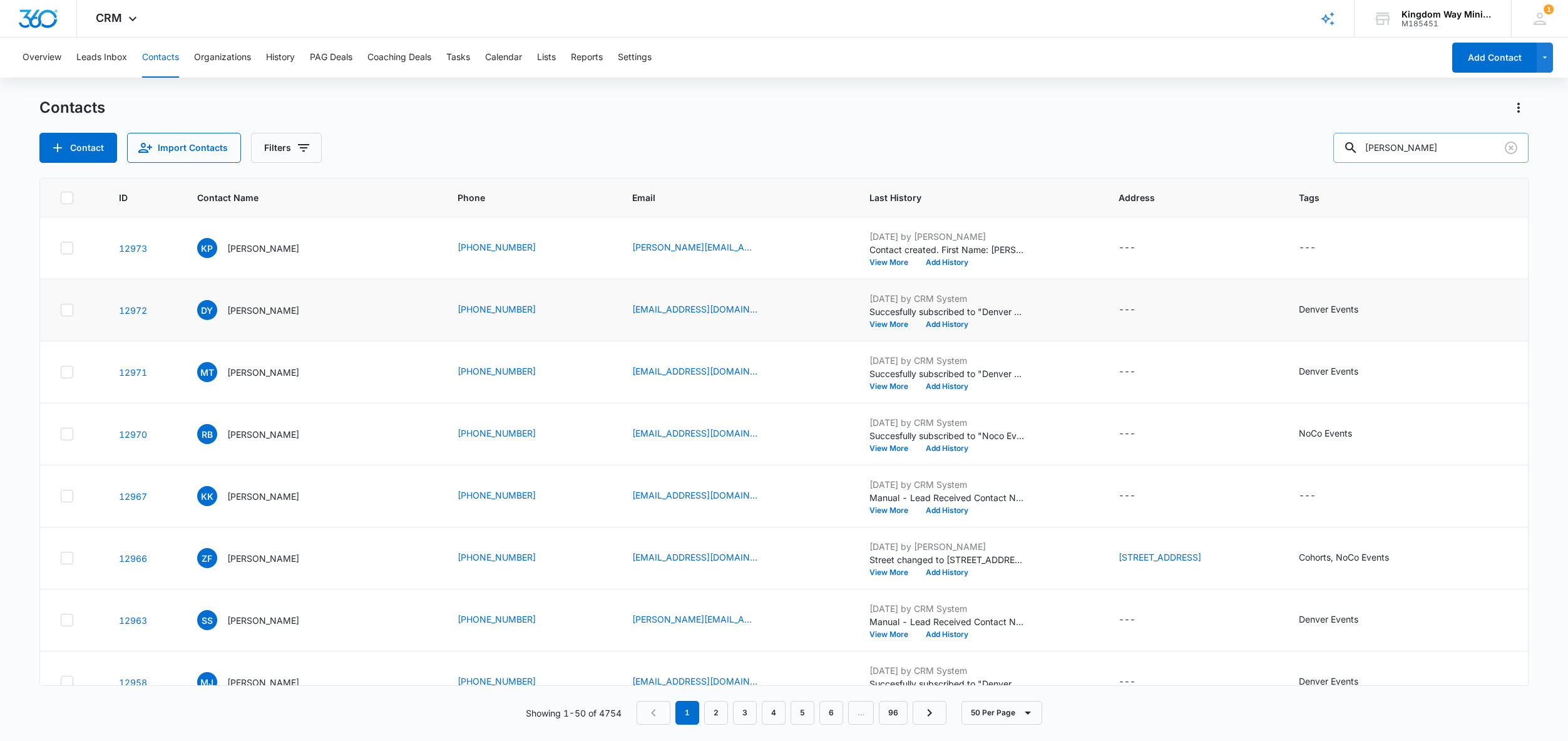
type input "keith peter"
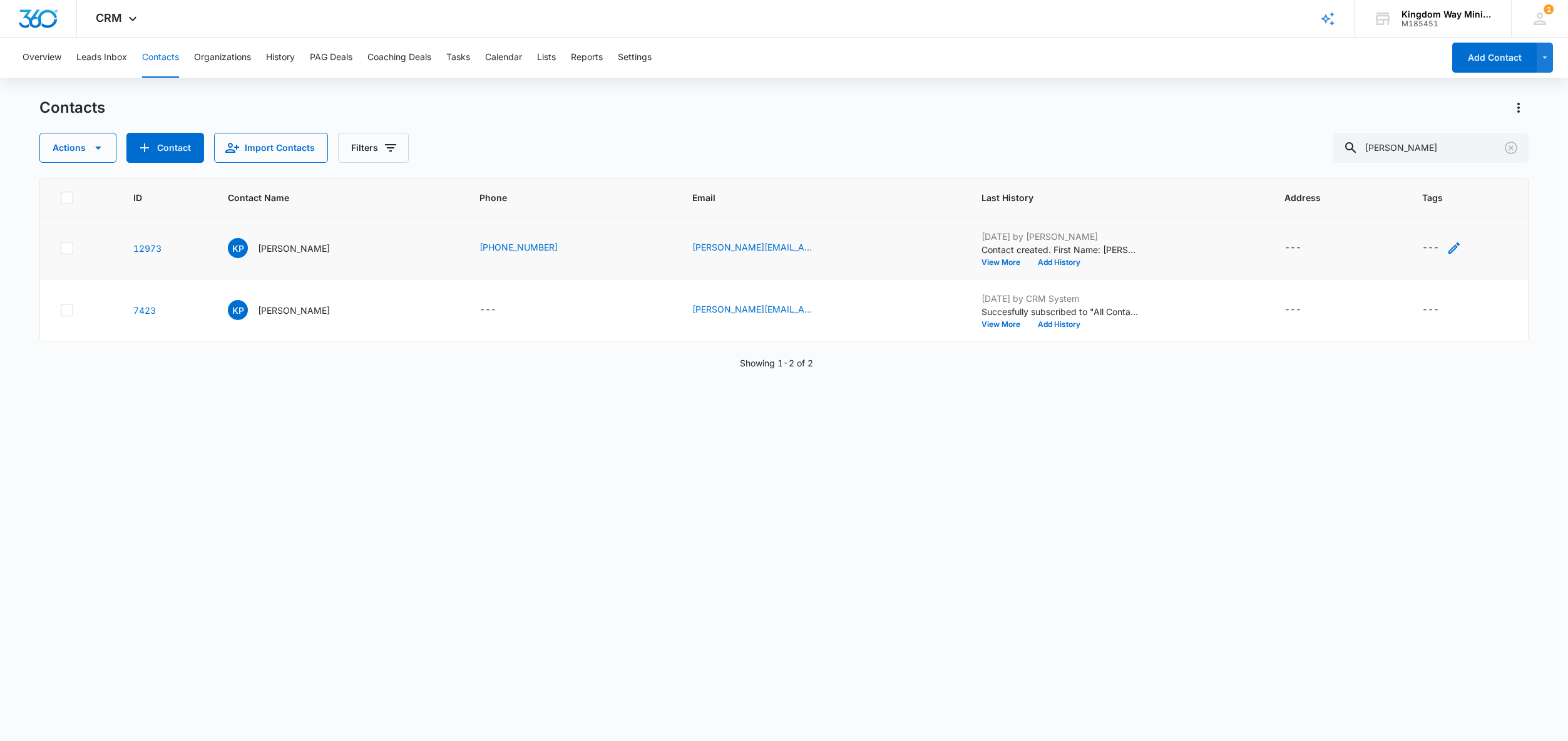
click at [1453, 246] on icon "Tags - - Select to Edit Field" at bounding box center [1454, 248] width 11 height 11
click at [1411, 169] on div at bounding box center [1416, 168] width 20 height 16
type input "de"
click at [1416, 223] on p "Denver Events" at bounding box center [1418, 219] width 20 height 26
click at [1524, 210] on div "Tags option Denver Events, selected. Denver Events selected, 1 of 2. Use Up and…" at bounding box center [1455, 176] width 154 height 115
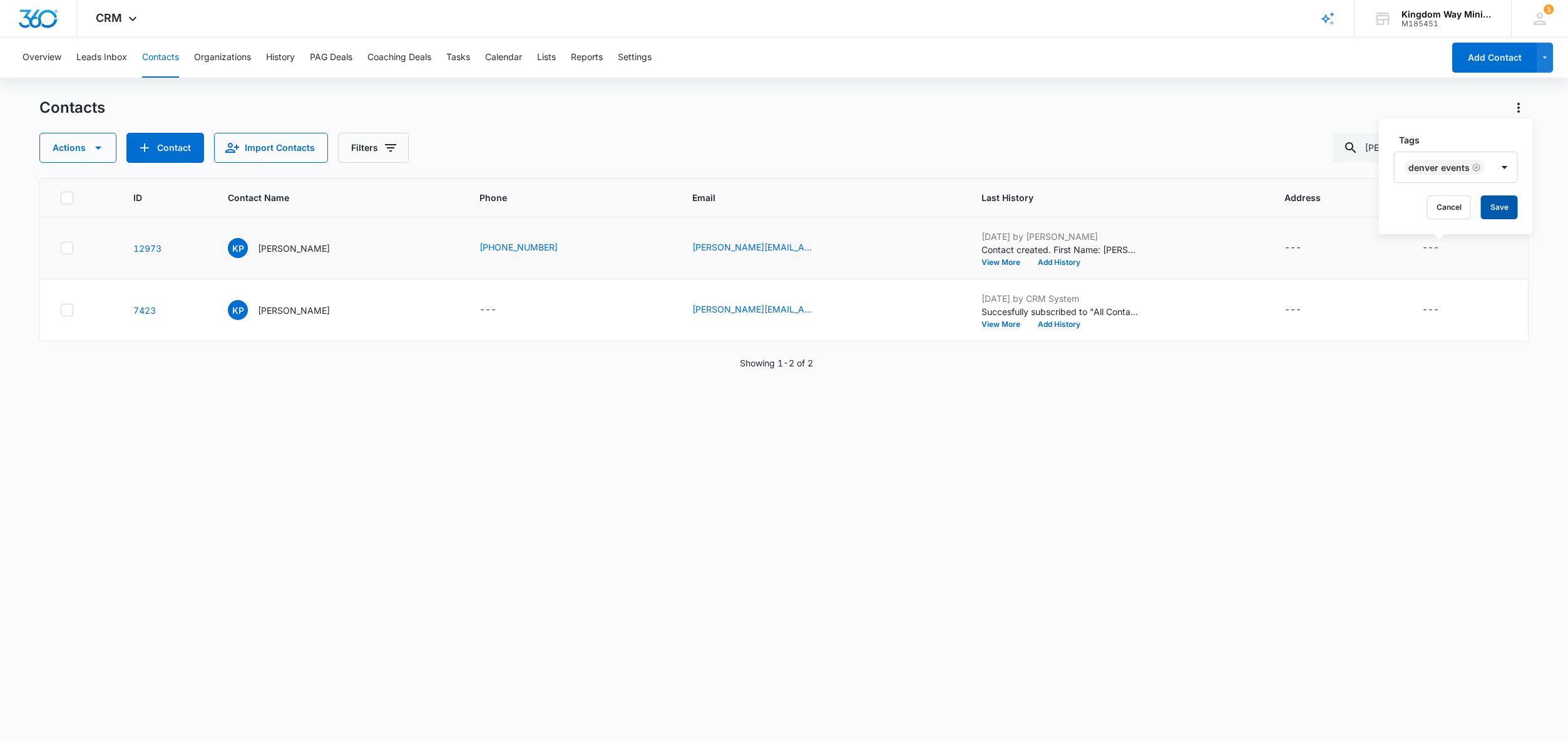
click at [1499, 208] on button "Save" at bounding box center [1499, 208] width 37 height 24
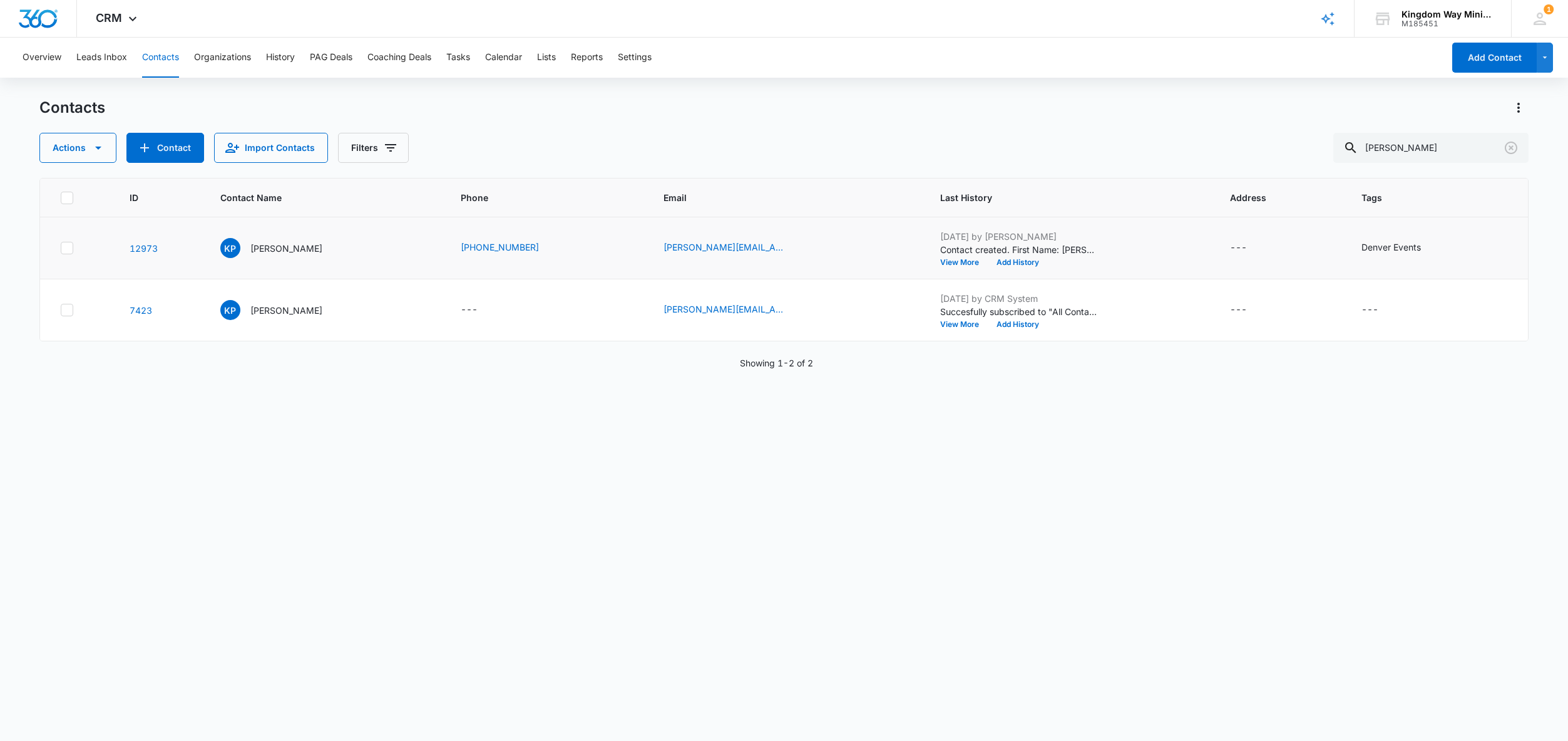
click at [70, 249] on icon at bounding box center [67, 248] width 11 height 11
click at [60, 249] on input "checkbox" at bounding box center [60, 248] width 1 height 1
click at [65, 309] on icon at bounding box center [67, 310] width 11 height 11
click at [60, 310] on input "checkbox" at bounding box center [60, 310] width 1 height 1
click at [86, 150] on button "Actions" at bounding box center [77, 148] width 77 height 30
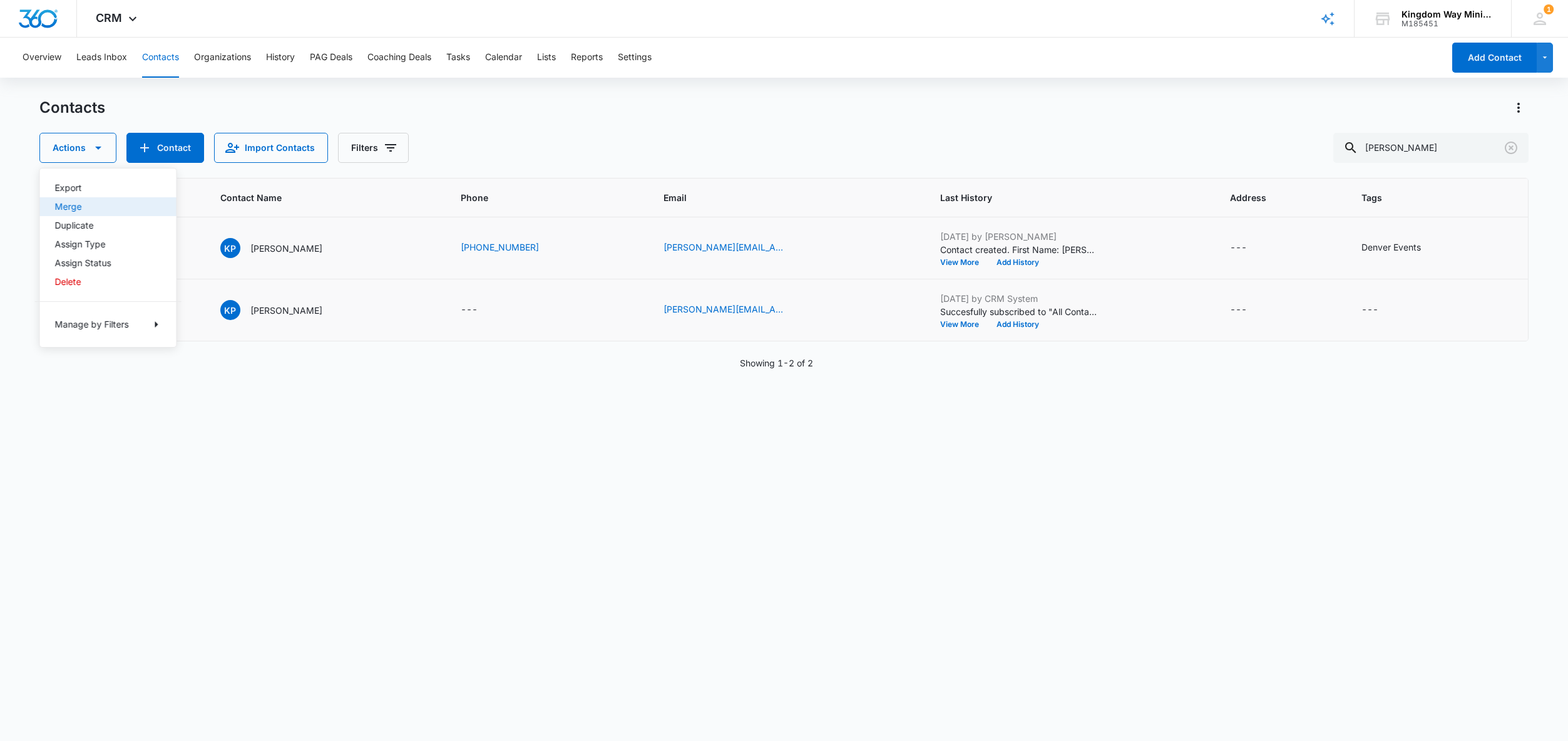
click at [95, 201] on button "Merge" at bounding box center [108, 207] width 137 height 19
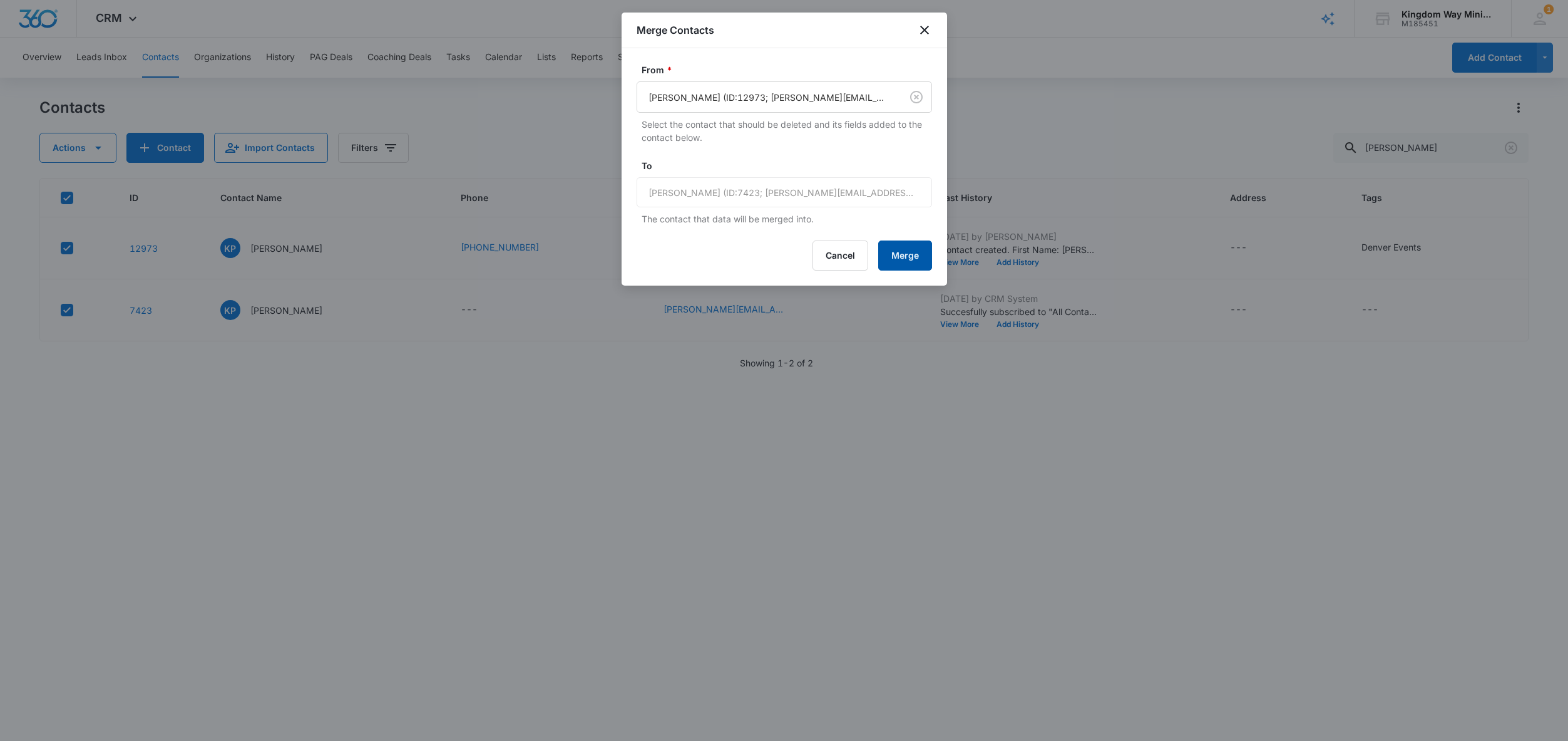
click at [905, 255] on button "Merge" at bounding box center [905, 255] width 54 height 30
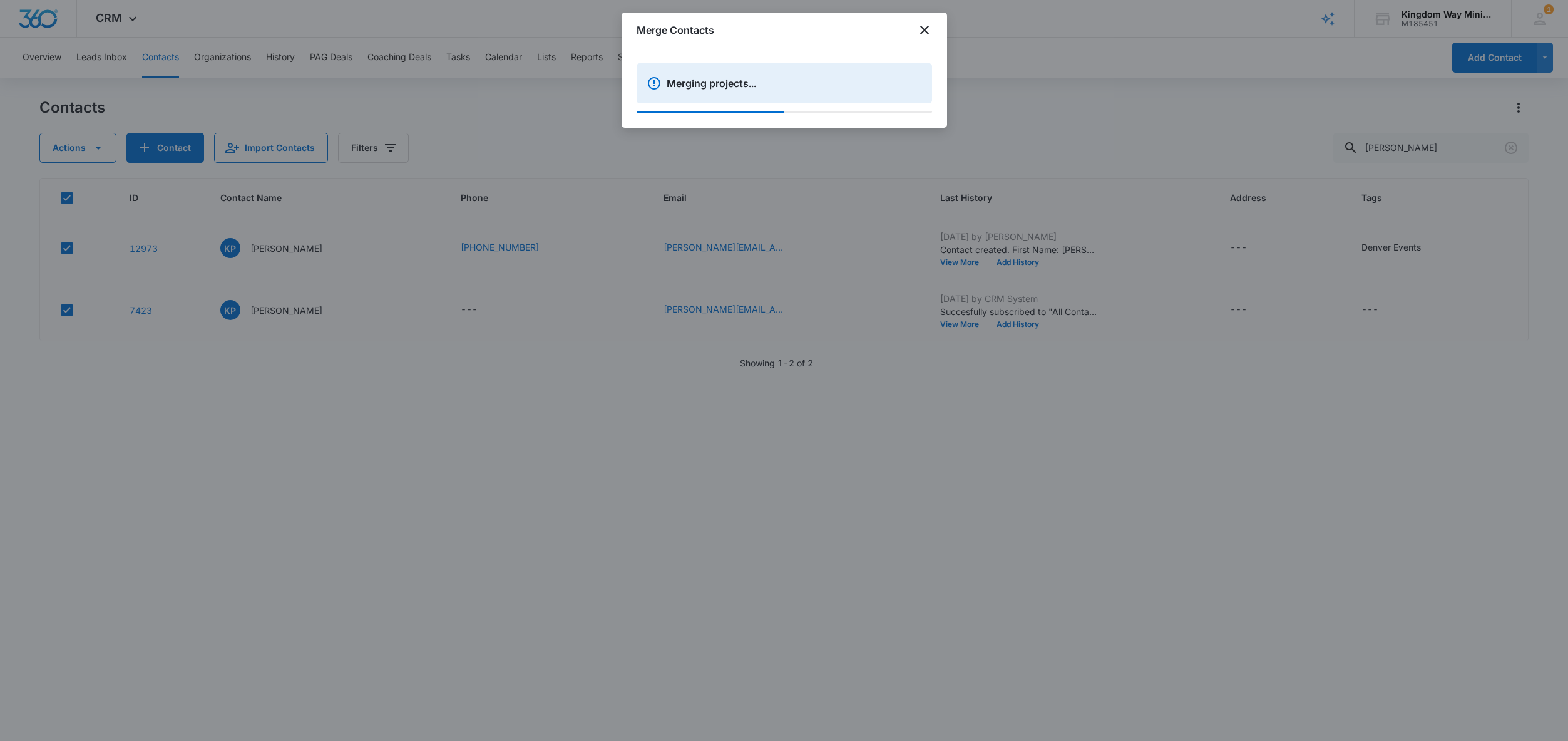
click at [823, 150] on div at bounding box center [784, 370] width 1568 height 741
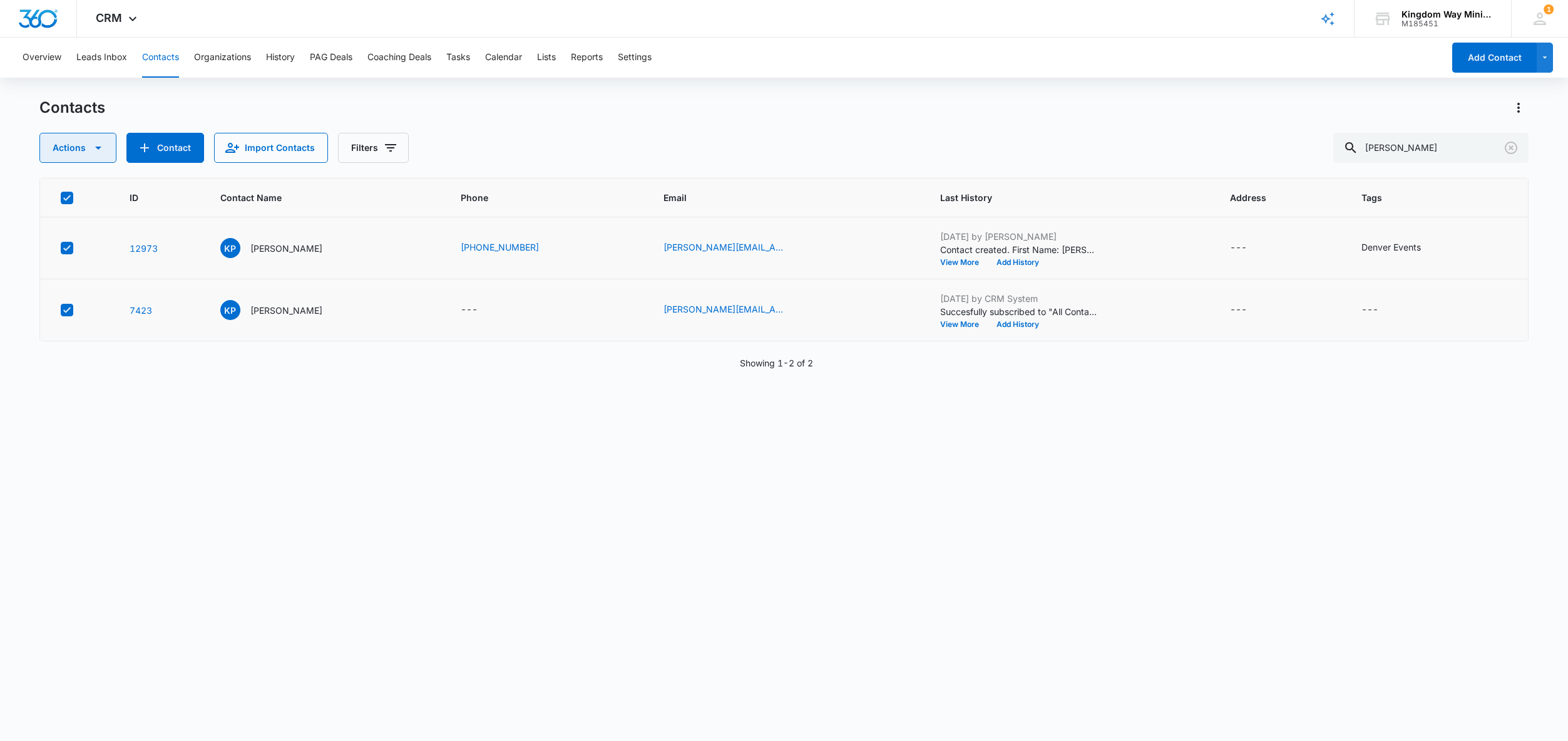
click at [98, 154] on icon "button" at bounding box center [99, 148] width 15 height 15
click at [74, 211] on button "Merge" at bounding box center [108, 207] width 137 height 19
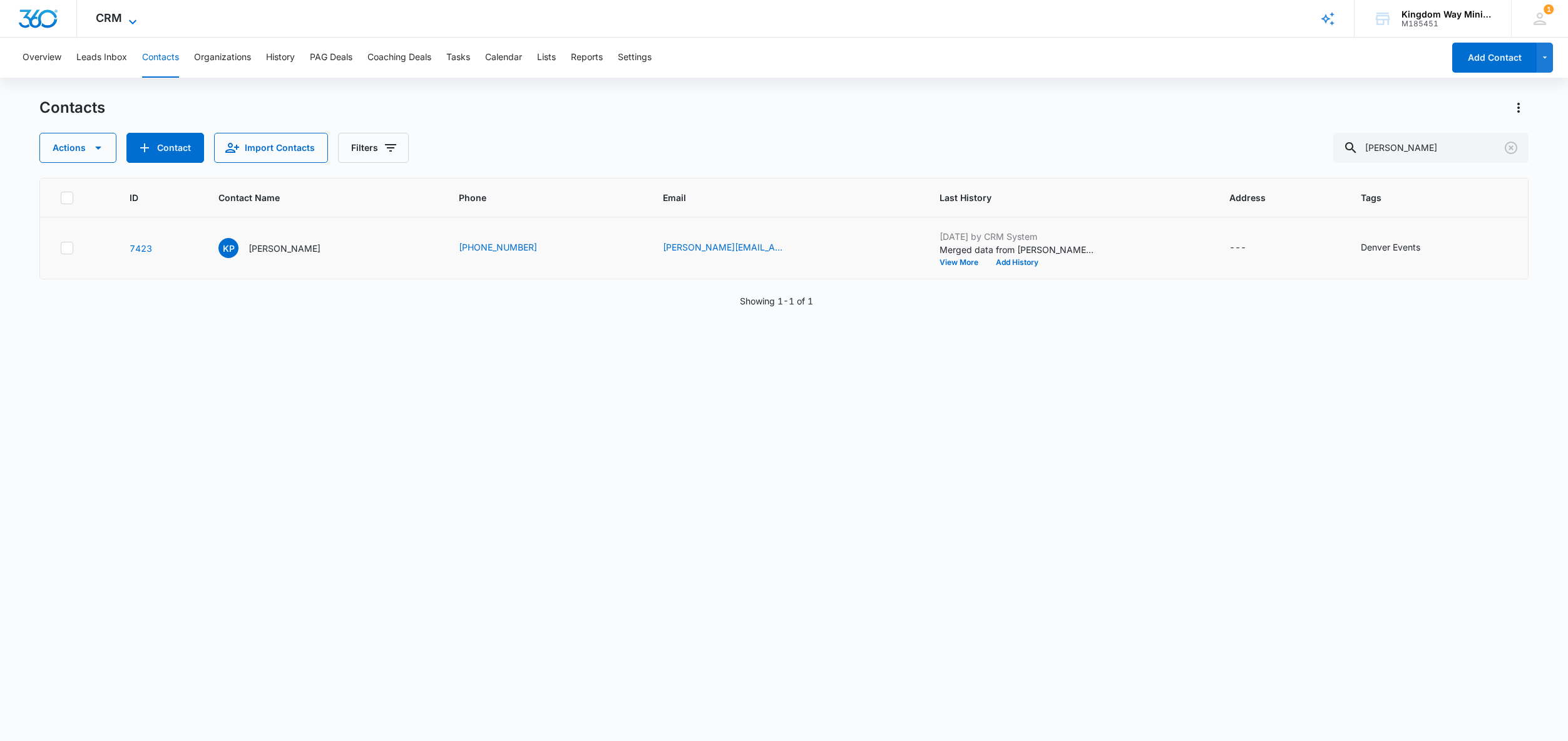
click at [115, 20] on span "CRM" at bounding box center [109, 18] width 26 height 13
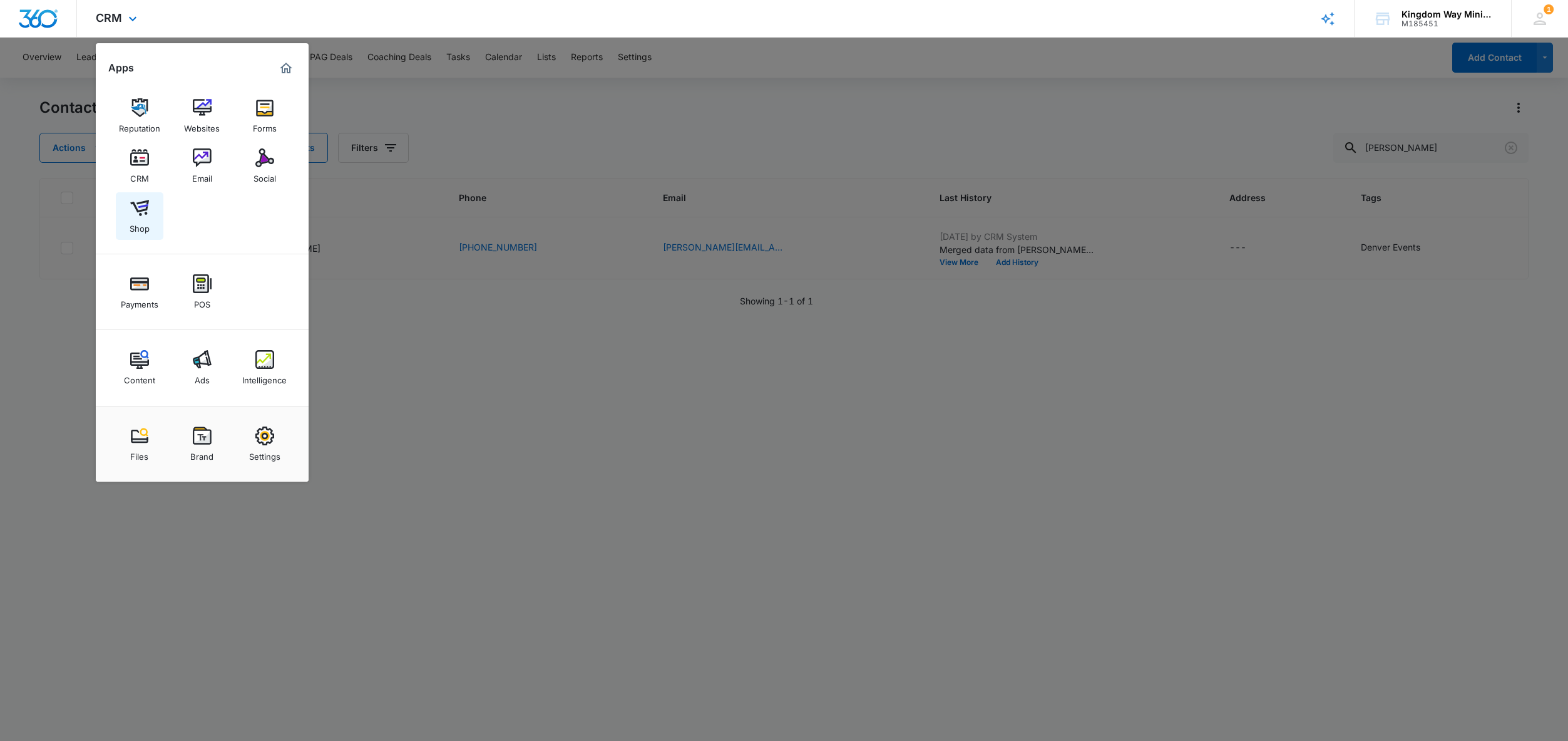
click at [137, 223] on div "Shop" at bounding box center [140, 224] width 20 height 16
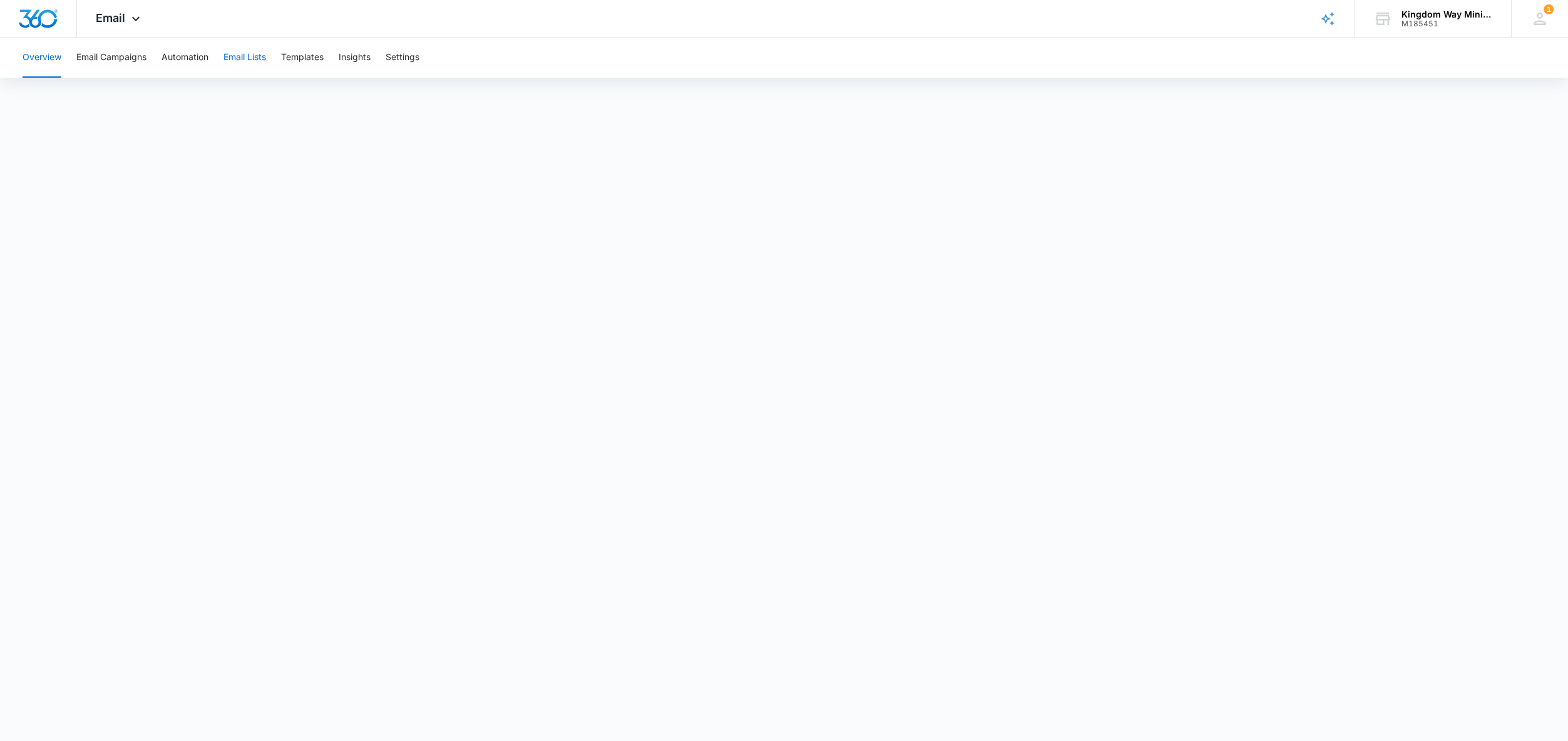
click at [242, 61] on button "Email Lists" at bounding box center [245, 57] width 43 height 40
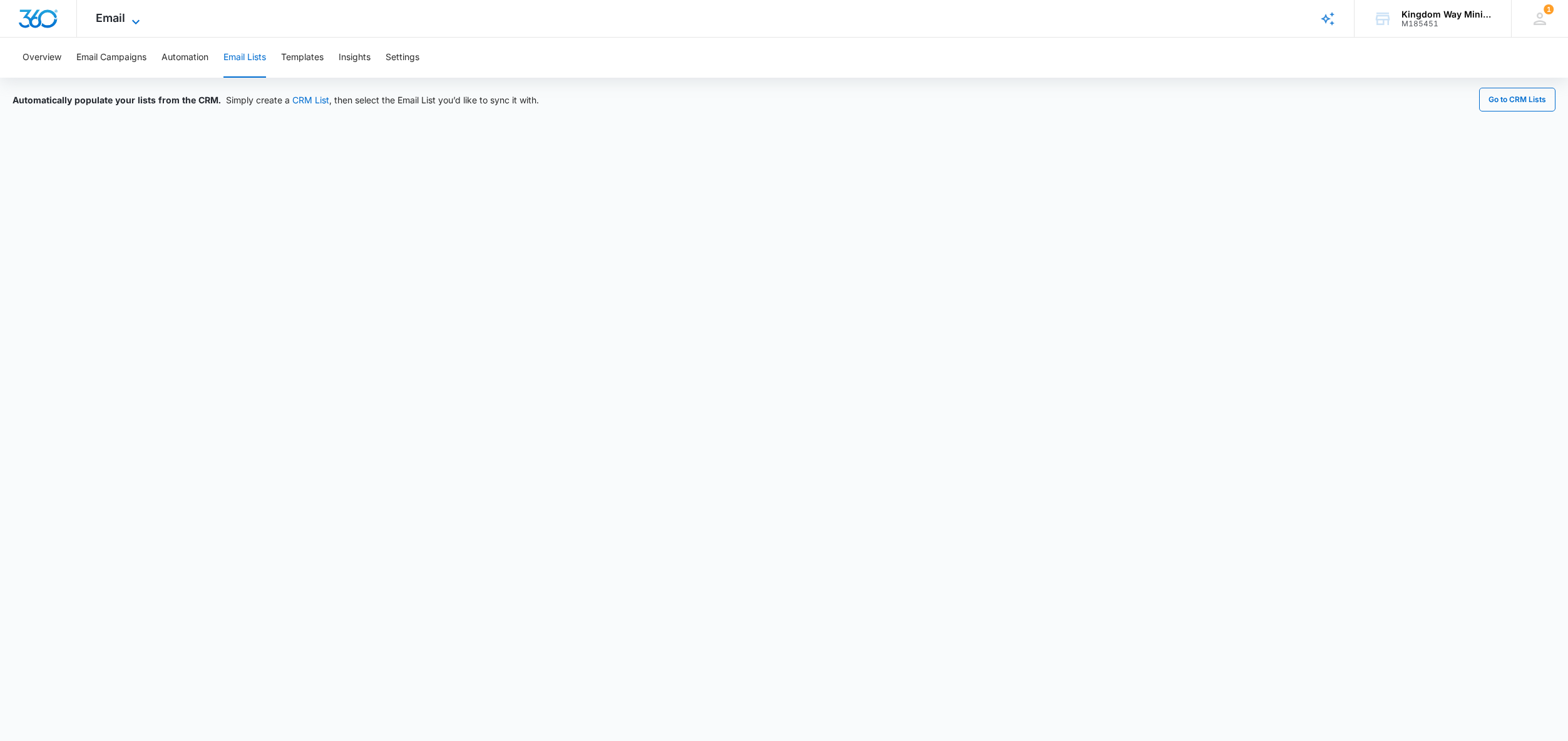
click at [120, 16] on span "Email" at bounding box center [111, 18] width 30 height 13
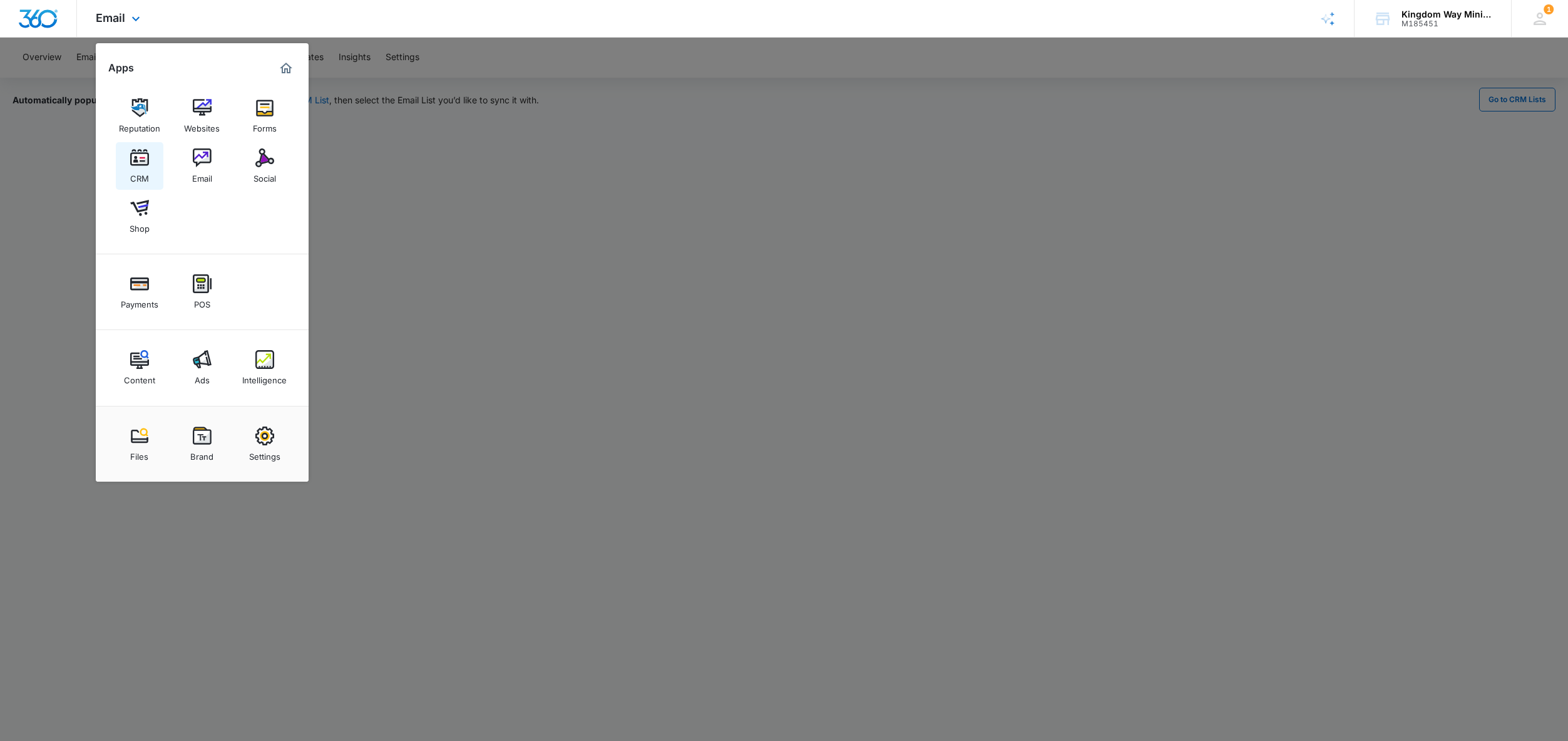
click at [146, 166] on img at bounding box center [140, 157] width 19 height 19
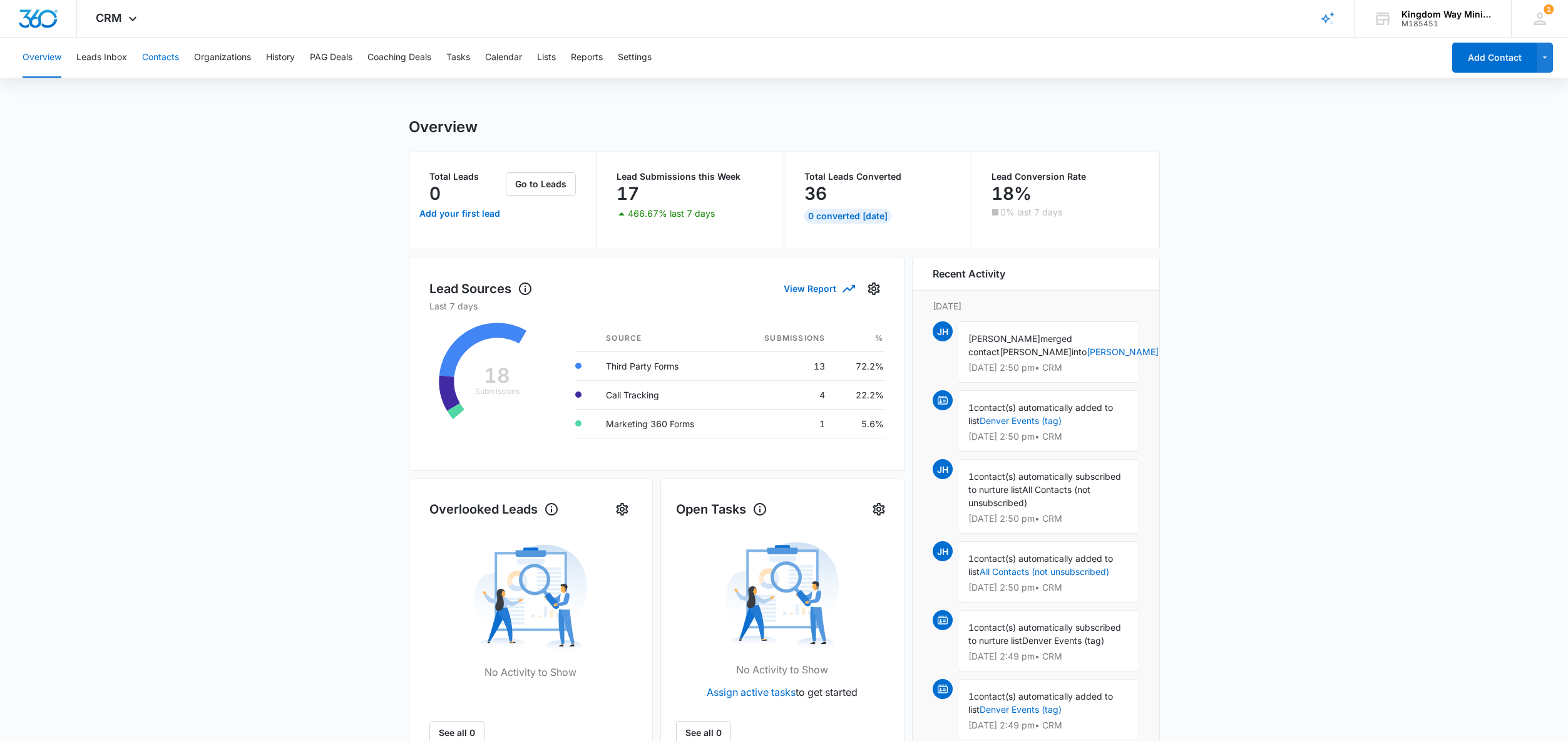
click at [166, 63] on button "Contacts" at bounding box center [161, 57] width 37 height 40
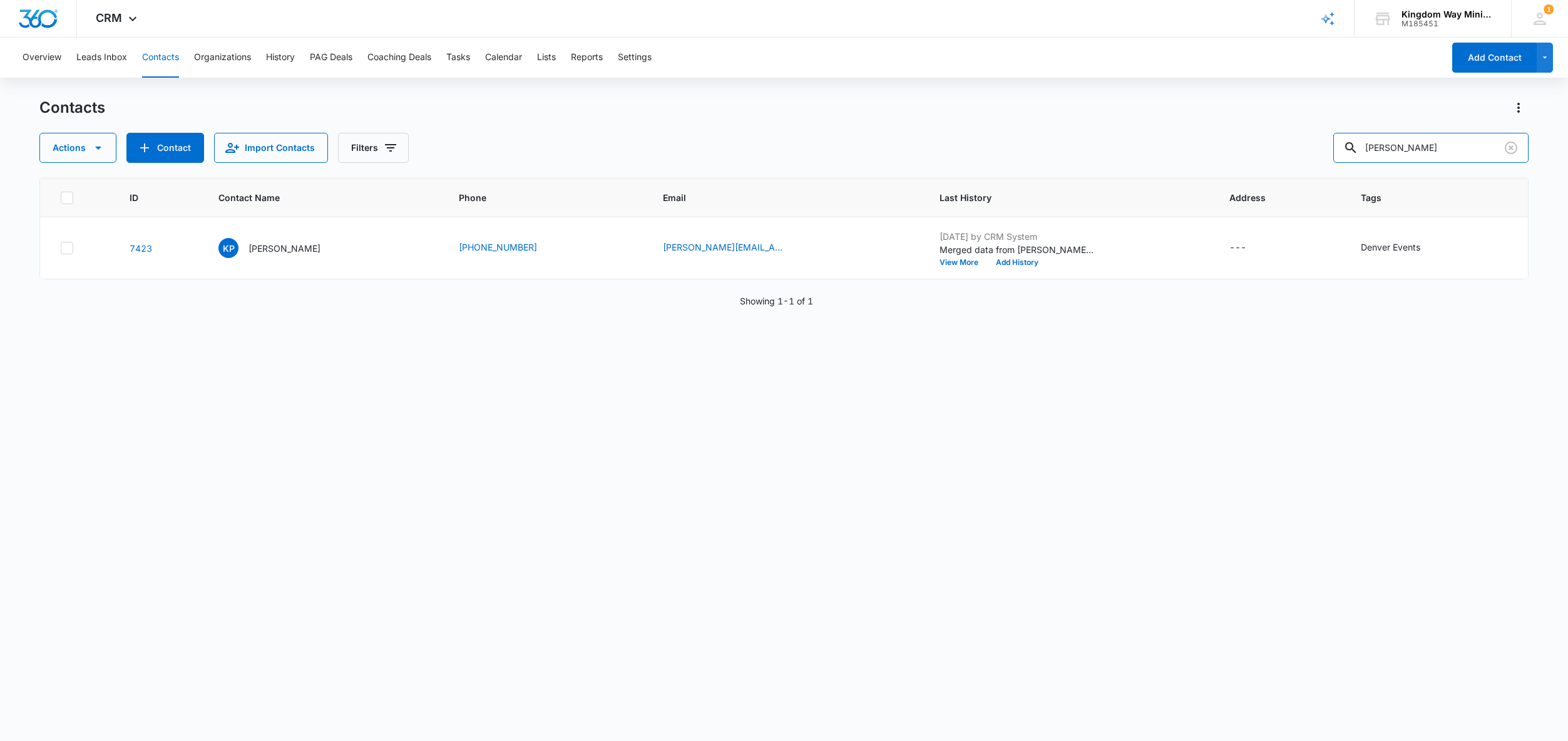
drag, startPoint x: 1453, startPoint y: 148, endPoint x: 1315, endPoint y: 136, distance: 138.5
click at [1315, 136] on div "Actions Contact Import Contacts Filters keith peter" at bounding box center [784, 148] width 1490 height 30
type input "chris kil"
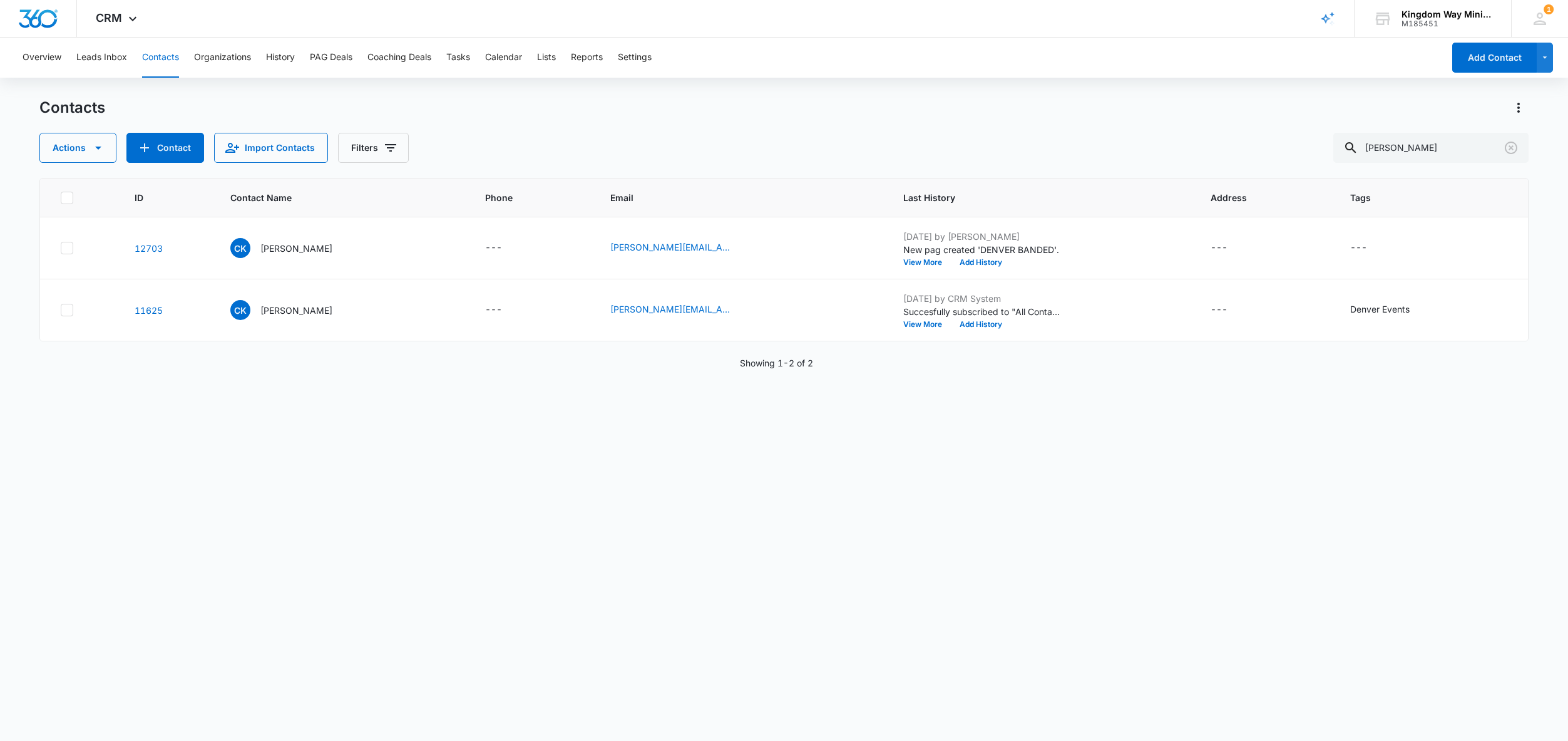
click at [168, 60] on button "Contacts" at bounding box center [161, 57] width 37 height 40
click at [1513, 150] on icon "Clear" at bounding box center [1511, 148] width 15 height 15
